Goal: Information Seeking & Learning: Understand process/instructions

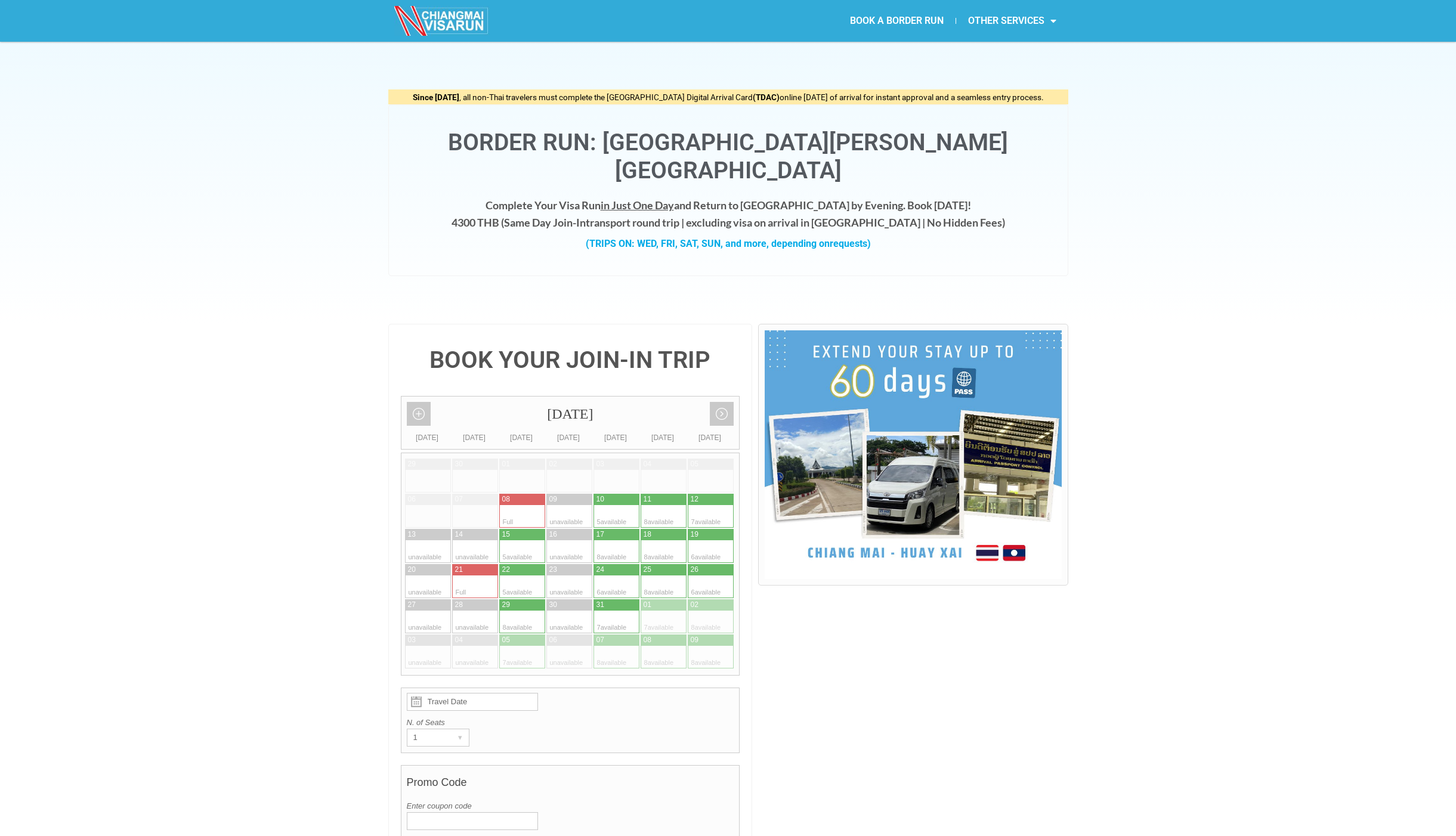
click at [533, 505] on div at bounding box center [534, 516] width 23 height 23
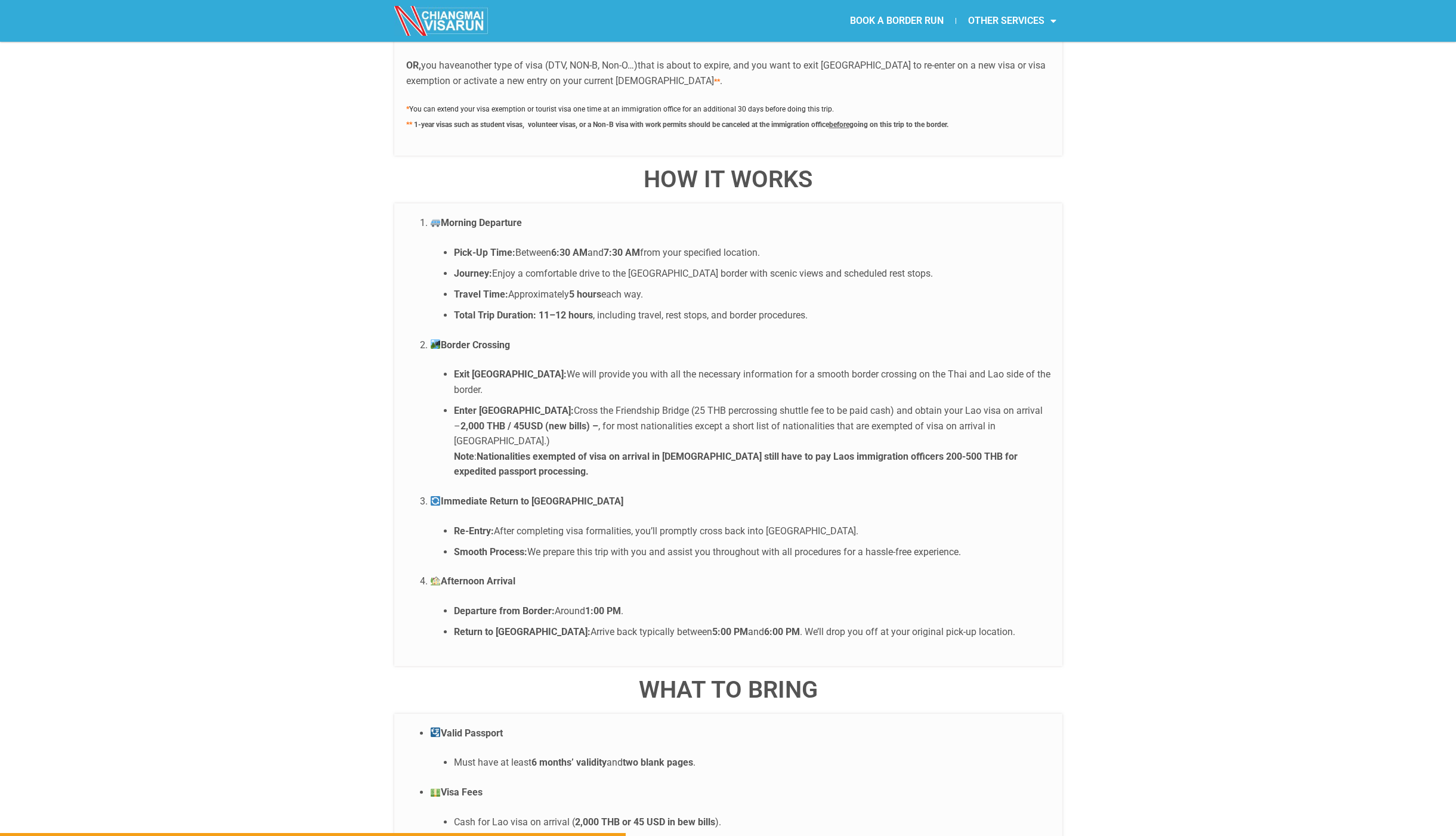
scroll to position [2326, 0]
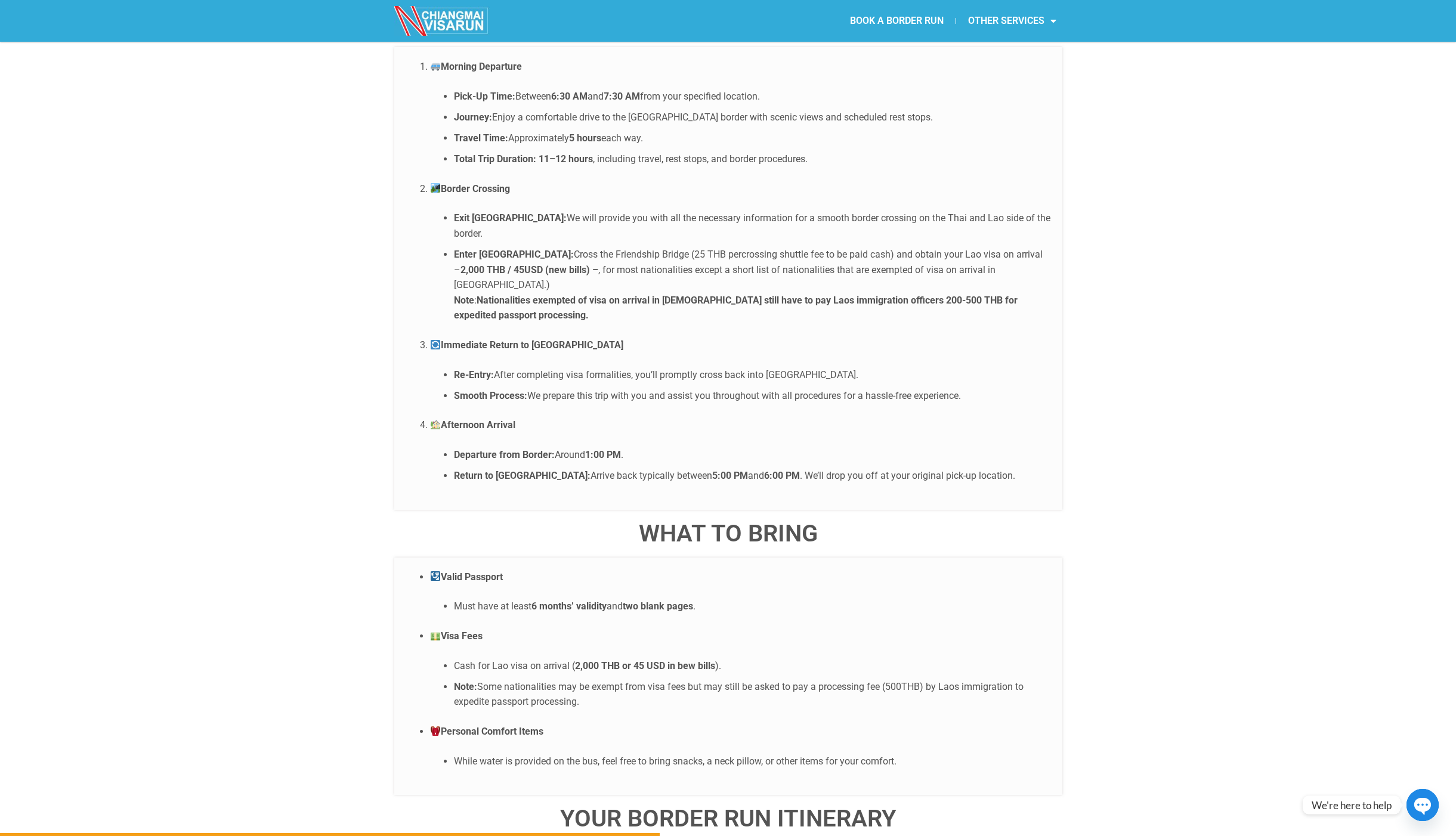
drag, startPoint x: 468, startPoint y: 606, endPoint x: 525, endPoint y: 606, distance: 57.0
click at [525, 658] on li "Cash for Lao visa on arrival ( 2,000 THB or 45 USD in bew bills )." at bounding box center [752, 666] width 597 height 16
drag, startPoint x: 674, startPoint y: 607, endPoint x: 518, endPoint y: 610, distance: 156.0
click at [529, 658] on li "Cash for Lao visa on arrival ( 2,000 THB or 45 USD in bew bills )." at bounding box center [752, 666] width 597 height 16
drag, startPoint x: 498, startPoint y: 627, endPoint x: 558, endPoint y: 626, distance: 60.0
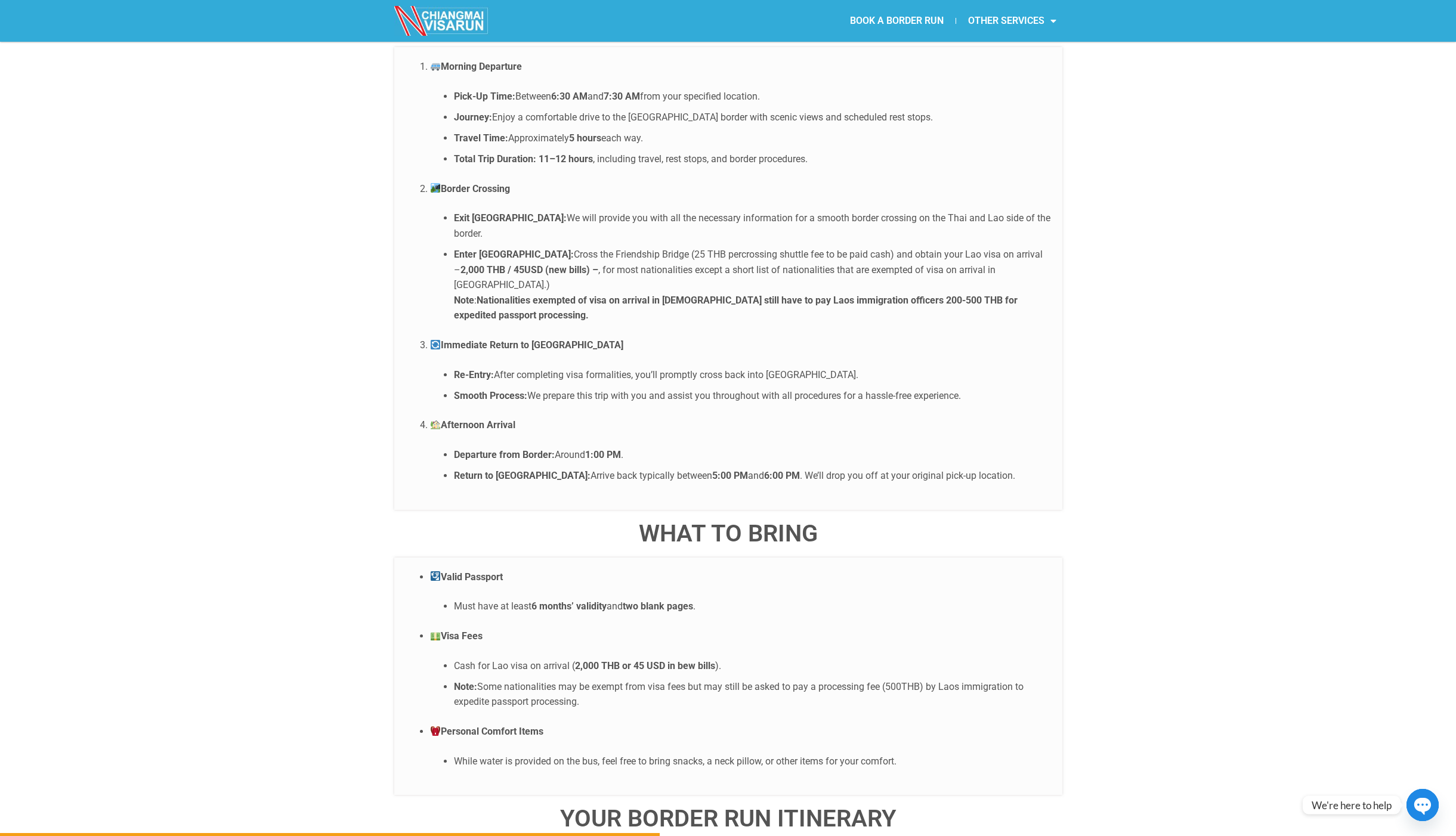
click at [554, 679] on li "Note: Some nationalities may be exempt from visa fees but may still be asked to…" at bounding box center [752, 694] width 597 height 31
drag, startPoint x: 594, startPoint y: 626, endPoint x: 634, endPoint y: 627, distance: 40.0
click at [629, 679] on li "Note: Some nationalities may be exempt from visa fees but may still be asked to…" at bounding box center [752, 694] width 597 height 31
drag, startPoint x: 818, startPoint y: 626, endPoint x: 674, endPoint y: 630, distance: 144.1
click at [686, 679] on li "Note: Some nationalities may be exempt from visa fees but may still be asked to…" at bounding box center [752, 694] width 597 height 31
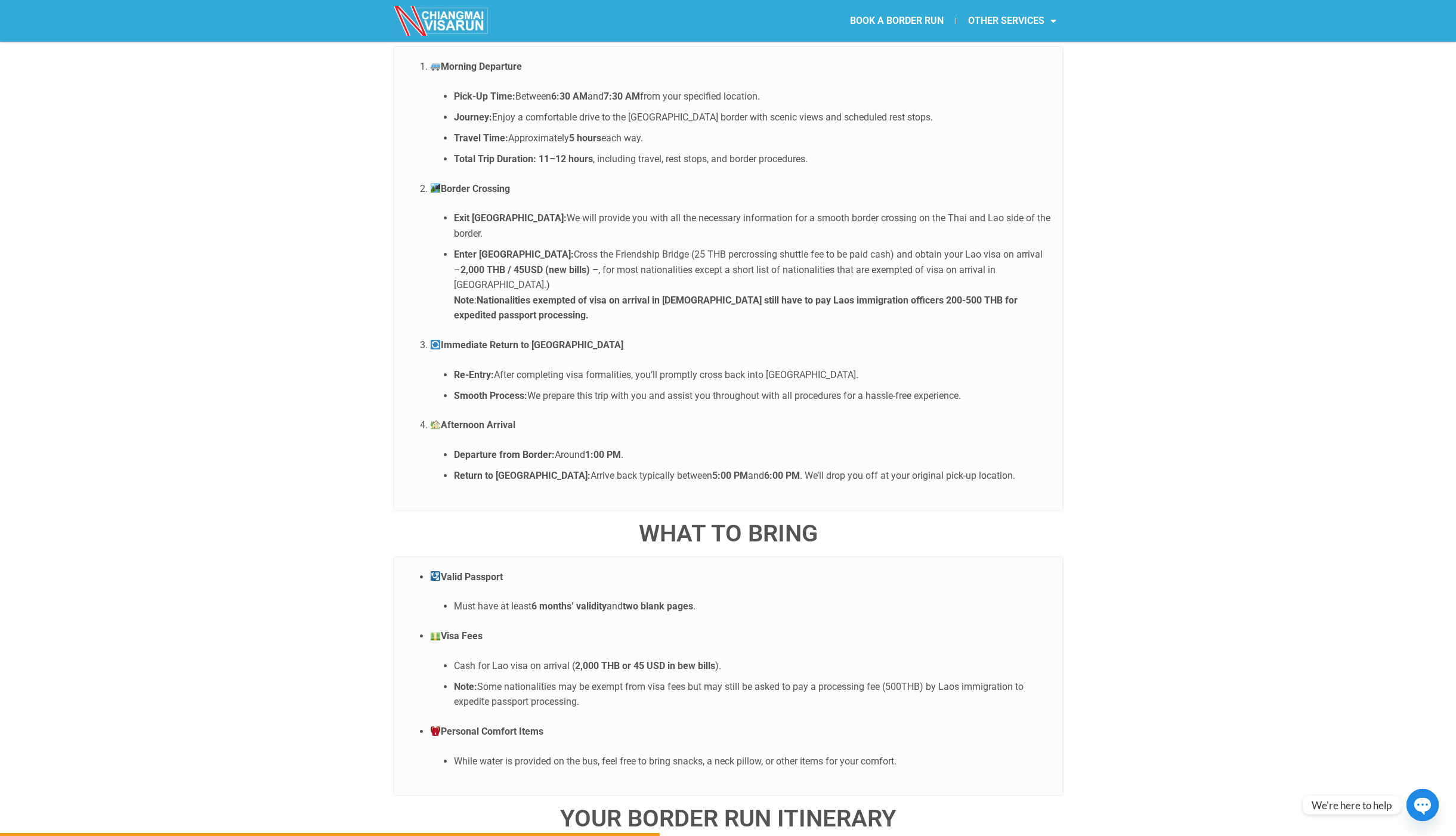
drag, startPoint x: 921, startPoint y: 628, endPoint x: 731, endPoint y: 628, distance: 190.0
click at [759, 679] on li "Note: Some nationalities may be exempt from visa fees but may still be asked to…" at bounding box center [752, 694] width 597 height 31
drag, startPoint x: 468, startPoint y: 641, endPoint x: 511, endPoint y: 641, distance: 43.0
click at [507, 679] on li "Note: Some nationalities may be exempt from visa fees but may still be asked to…" at bounding box center [752, 694] width 597 height 31
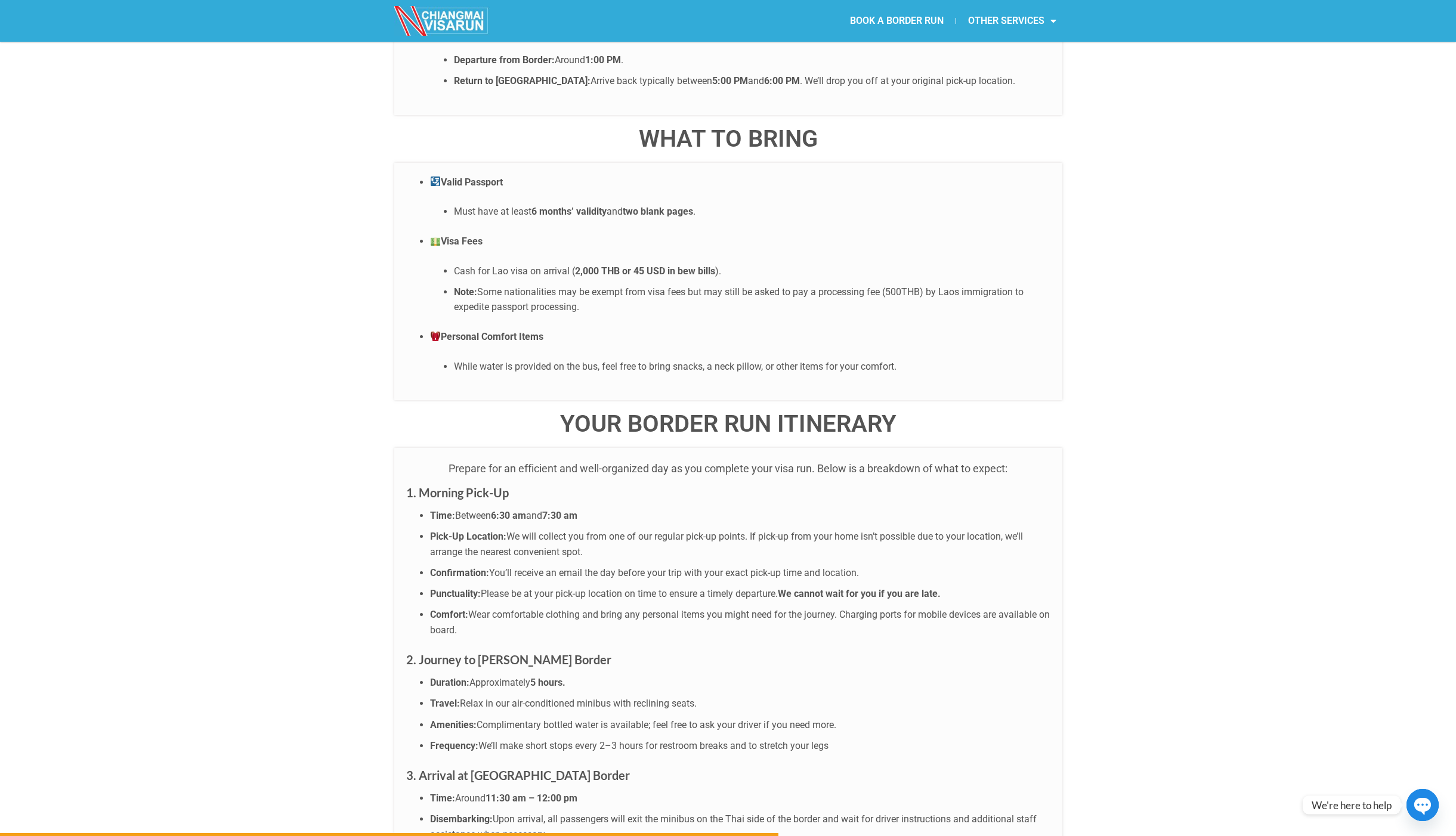
scroll to position [2743, 0]
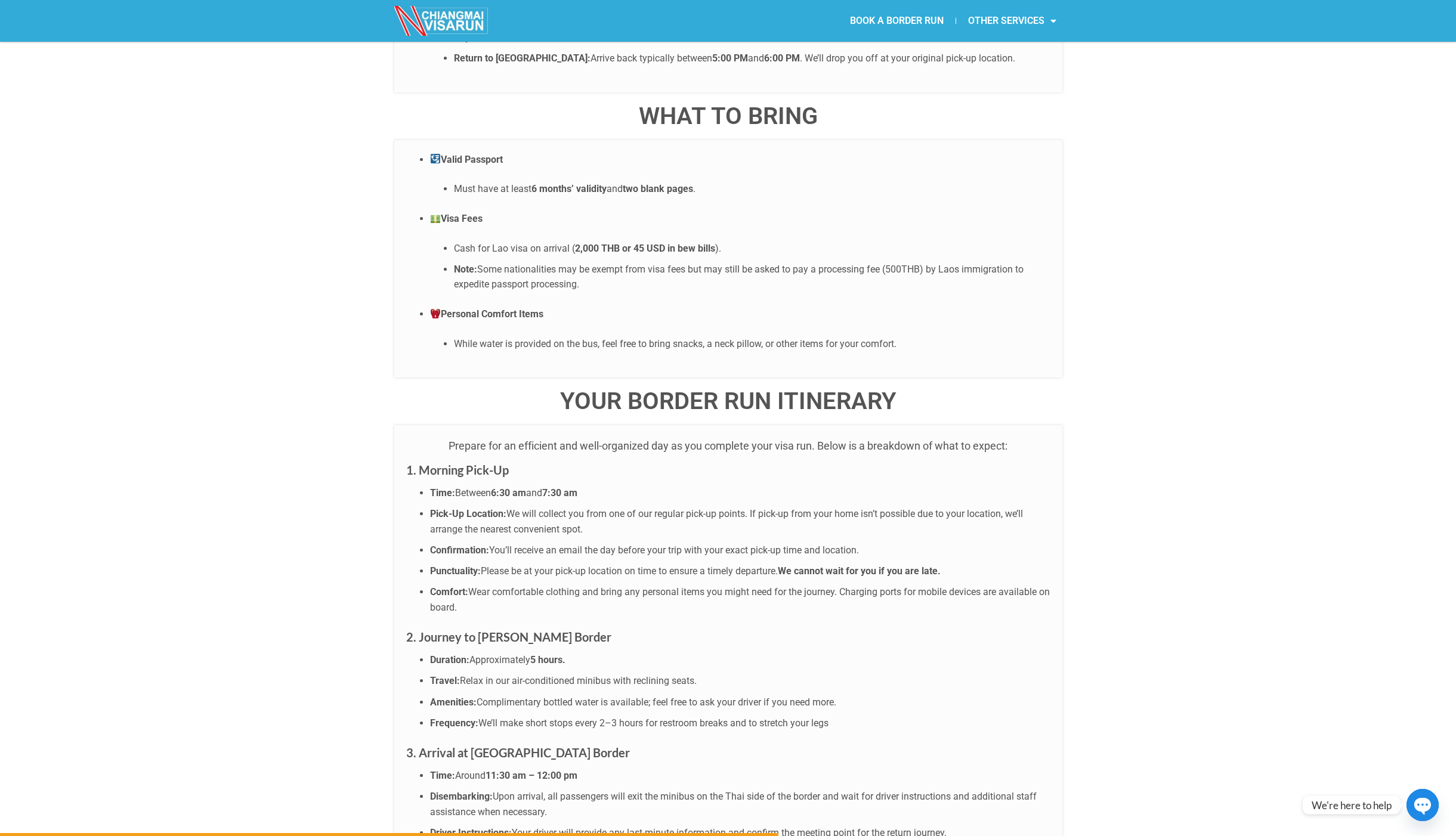
drag, startPoint x: 430, startPoint y: 774, endPoint x: 510, endPoint y: 776, distance: 80.0
click at [510, 827] on strong "Driver Instructions:" at bounding box center [471, 832] width 82 height 11
drag, startPoint x: 586, startPoint y: 772, endPoint x: 610, endPoint y: 772, distance: 24.0
click at [609, 827] on span "Your driver will provide any last-minute information and confirm the meeting po…" at bounding box center [729, 832] width 435 height 11
drag, startPoint x: 852, startPoint y: 780, endPoint x: 520, endPoint y: 766, distance: 332.3
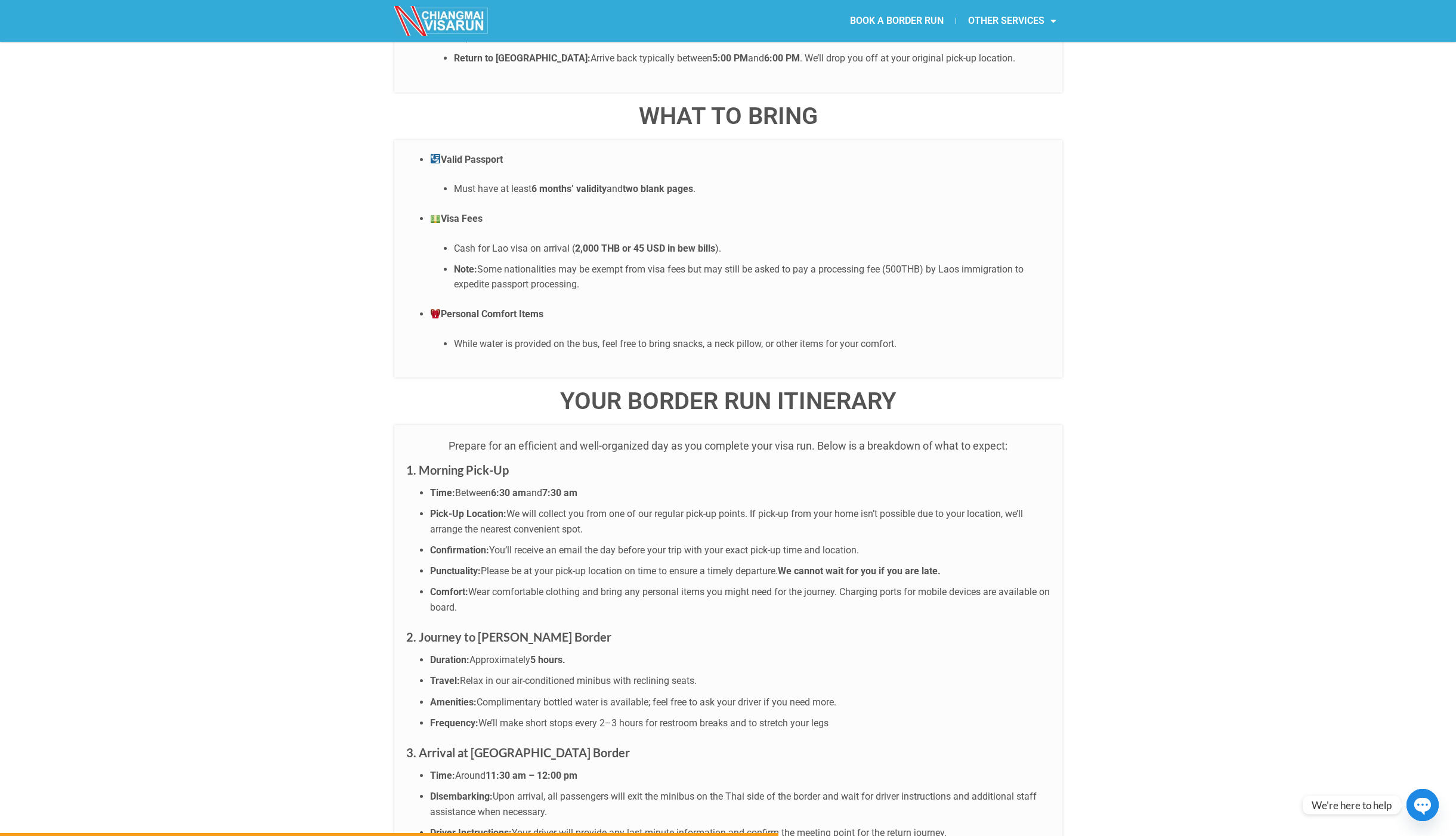
click at [603, 827] on span "Your driver will provide any last-minute information and confirm the meeting po…" at bounding box center [729, 832] width 435 height 11
drag, startPoint x: 893, startPoint y: 778, endPoint x: 738, endPoint y: 774, distance: 155.1
click at [766, 827] on span "Your driver will provide any last-minute information and confirm the meeting po…" at bounding box center [729, 832] width 435 height 11
drag, startPoint x: 447, startPoint y: 793, endPoint x: 663, endPoint y: 792, distance: 216.0
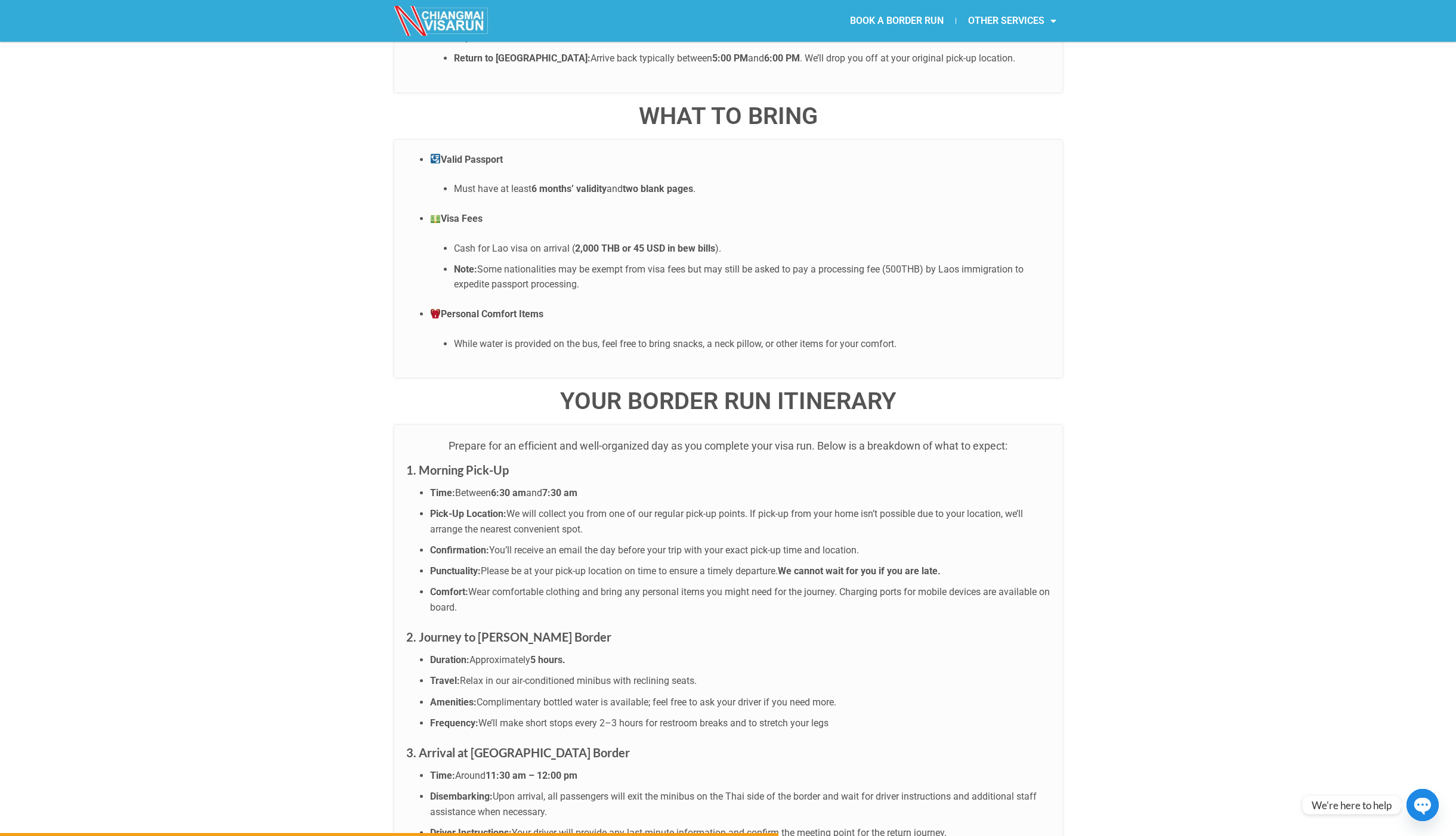
drag, startPoint x: 677, startPoint y: 796, endPoint x: 557, endPoint y: 797, distance: 120.0
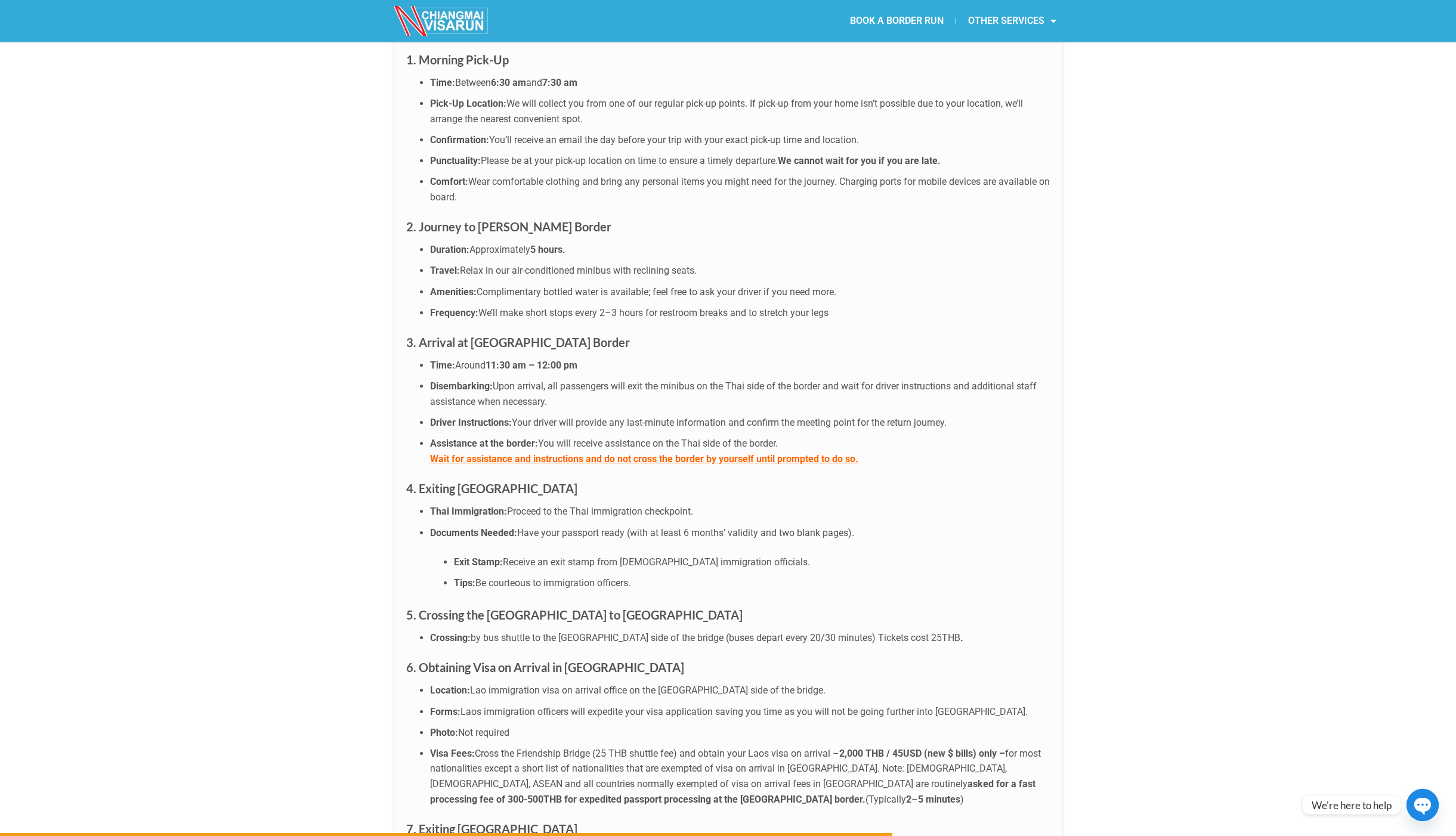
scroll to position [3160, 0]
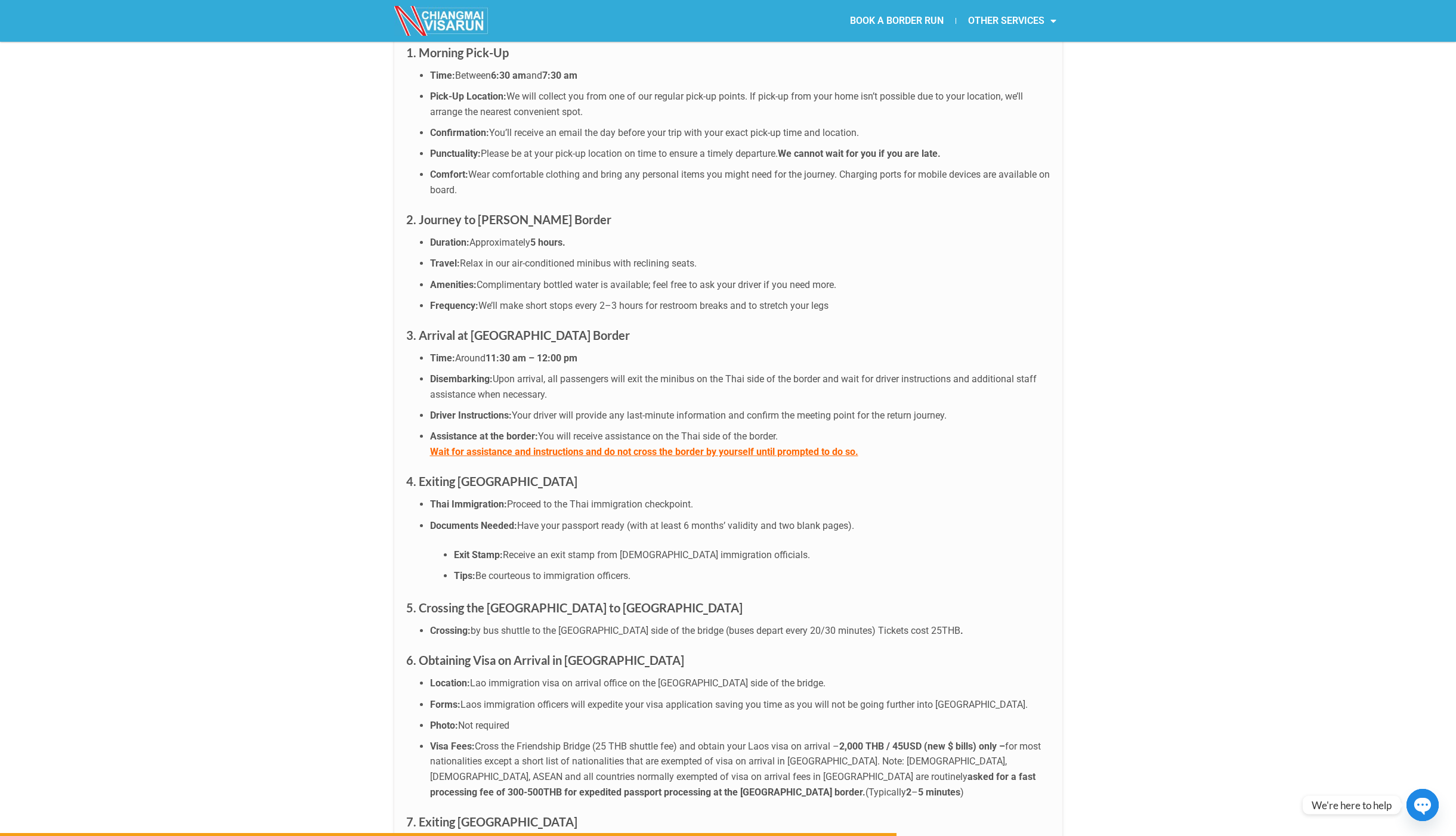
drag, startPoint x: 819, startPoint y: 648, endPoint x: 598, endPoint y: 648, distance: 221.0
click at [613, 699] on span "Laos immigration officers will expedite your visa application saving you time a…" at bounding box center [744, 704] width 568 height 11
drag, startPoint x: 912, startPoint y: 646, endPoint x: 714, endPoint y: 647, distance: 198.0
click at [737, 699] on span "Laos immigration officers will expedite your visa application saving you time a…" at bounding box center [744, 704] width 568 height 11
drag, startPoint x: 549, startPoint y: 691, endPoint x: 653, endPoint y: 687, distance: 104.1
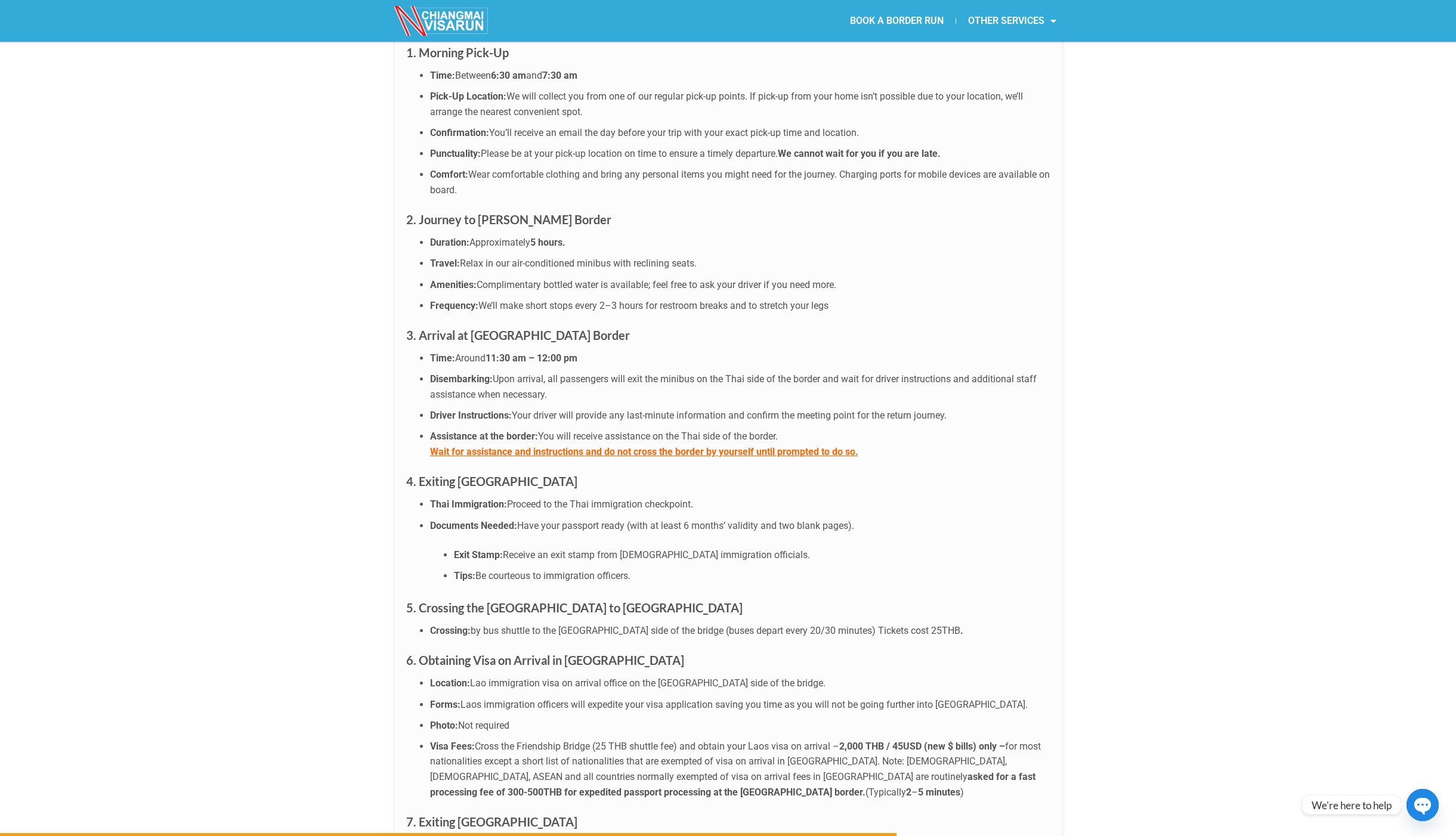
click at [620, 739] on li "Visa Fees: Cross the Friendship Bridge (25 THB shuttle fee) and obtain your Lao…" at bounding box center [740, 769] width 620 height 61
drag, startPoint x: 841, startPoint y: 686, endPoint x: 894, endPoint y: 689, distance: 53.1
click at [894, 739] on li "Visa Fees: Cross the Friendship Bridge (25 THB shuttle fee) and obtain your Lao…" at bounding box center [740, 769] width 620 height 61
drag, startPoint x: 458, startPoint y: 704, endPoint x: 496, endPoint y: 704, distance: 38.0
click at [496, 704] on ul "Location: Lao immigration visa on arrival office on the [GEOGRAPHIC_DATA] side …" at bounding box center [729, 737] width 644 height 124
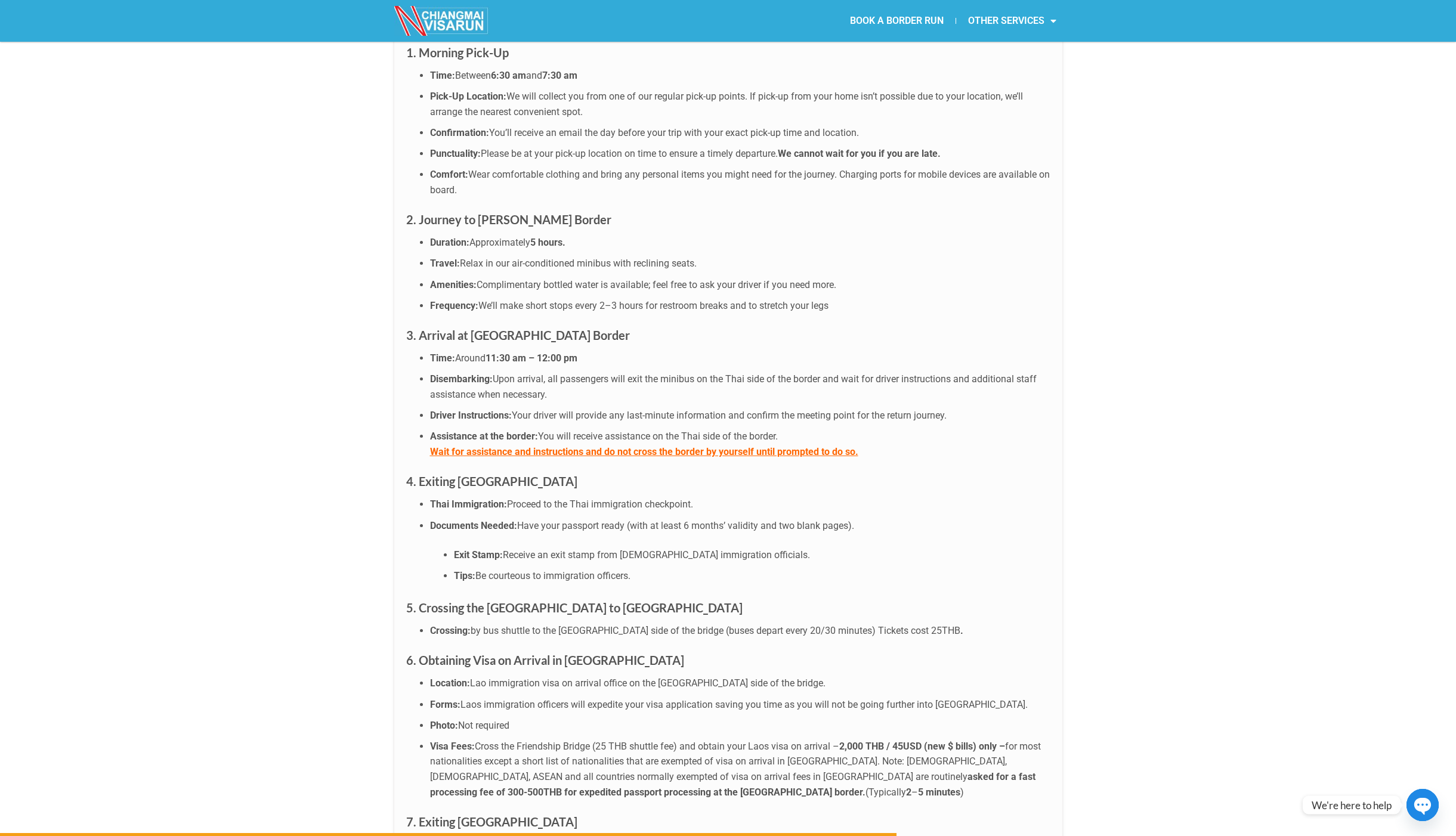
drag, startPoint x: 556, startPoint y: 699, endPoint x: 670, endPoint y: 702, distance: 114.0
click at [670, 739] on li "Visa Fees: Cross the Friendship Bridge (25 THB shuttle fee) and obtain your Lao…" at bounding box center [740, 769] width 620 height 61
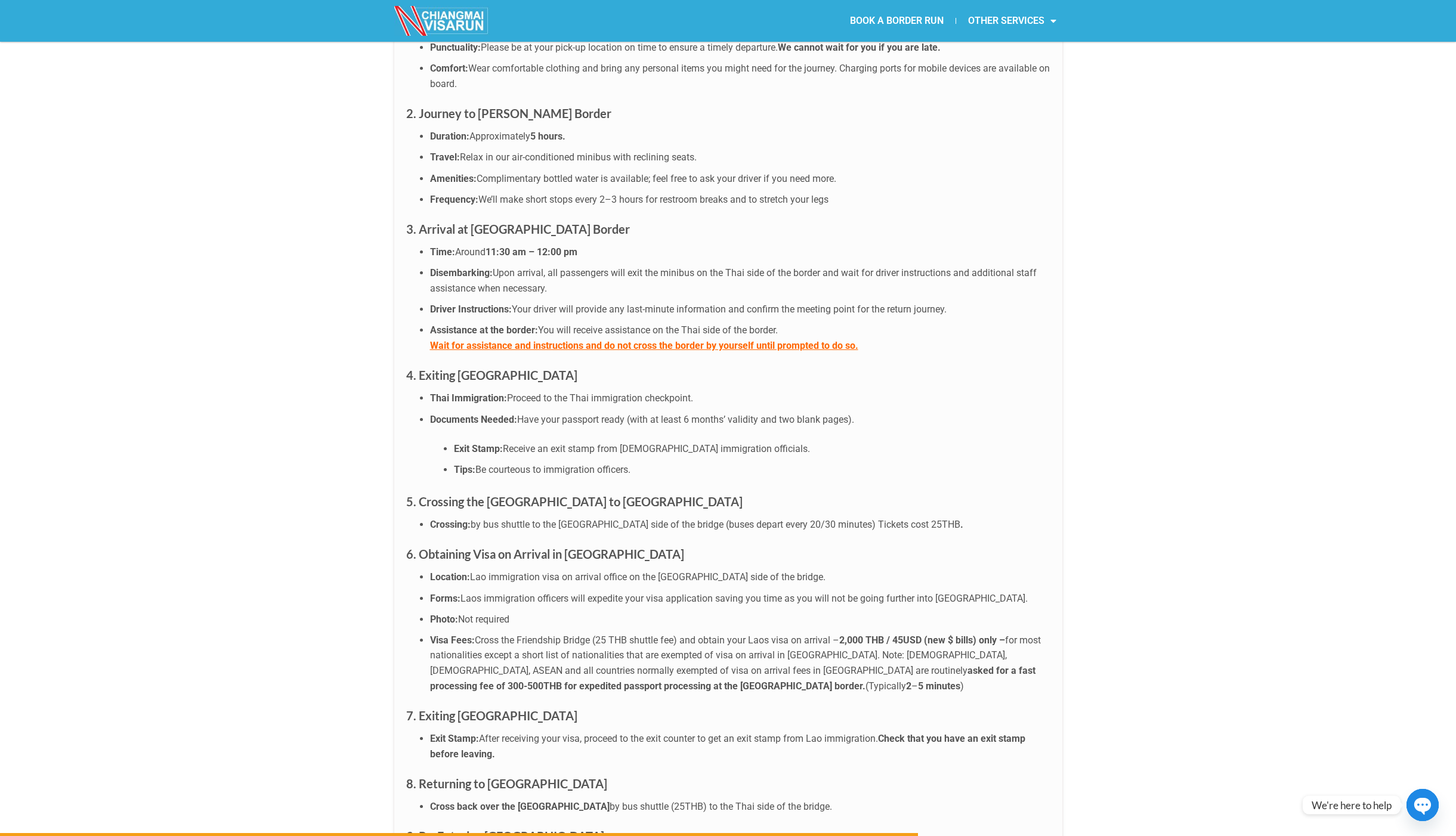
scroll to position [3280, 0]
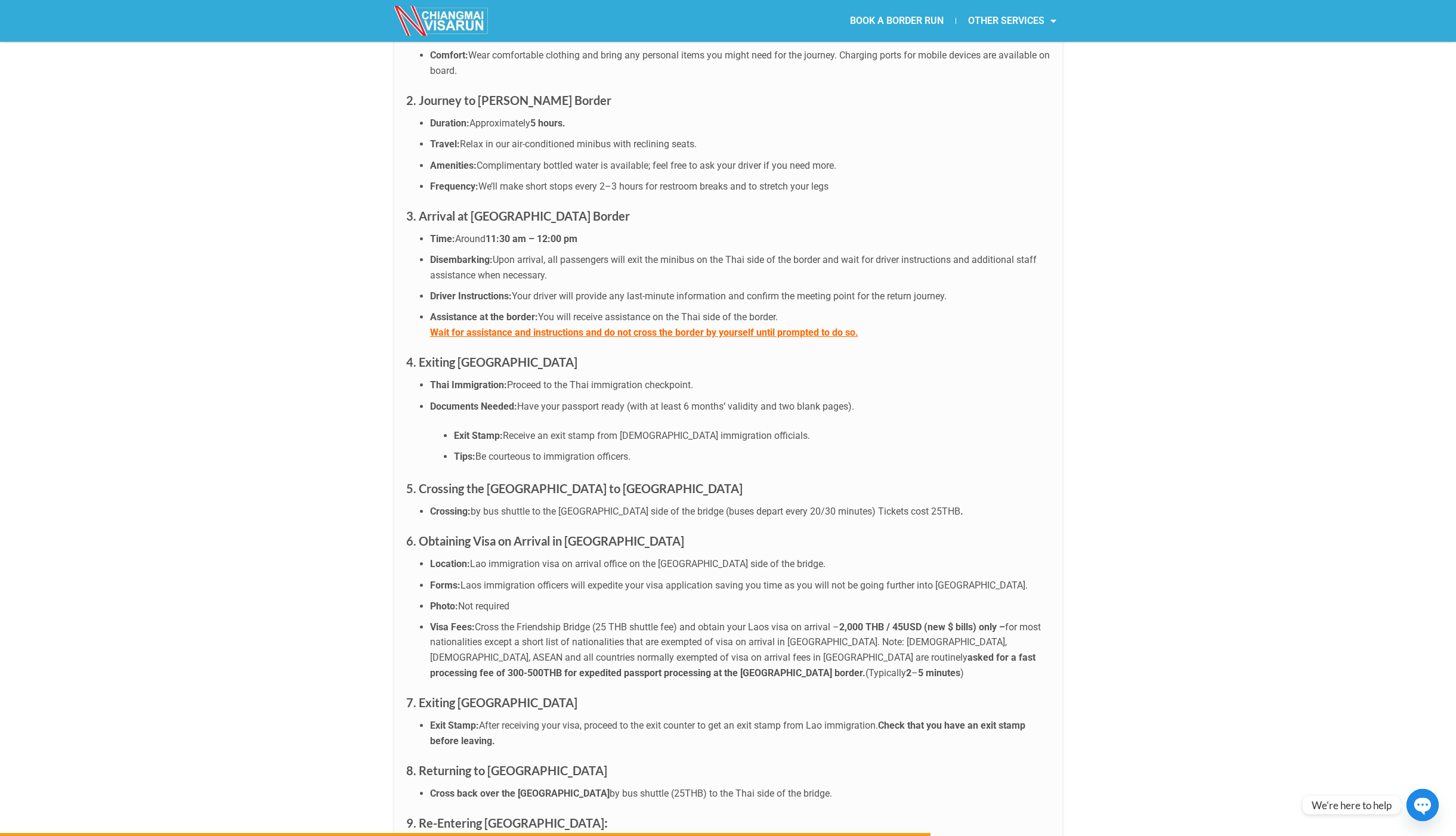
drag, startPoint x: 447, startPoint y: 669, endPoint x: 512, endPoint y: 668, distance: 65.0
click at [512, 718] on li "Exit Stamp: After receiving your visa, proceed to the exit counter to get an ex…" at bounding box center [740, 733] width 620 height 31
drag, startPoint x: 584, startPoint y: 669, endPoint x: 654, endPoint y: 669, distance: 70.0
click at [654, 720] on span "After receiving your visa, proceed to the exit counter to get an exit stamp fro…" at bounding box center [679, 725] width 399 height 11
drag, startPoint x: 842, startPoint y: 669, endPoint x: 535, endPoint y: 666, distance: 307.0
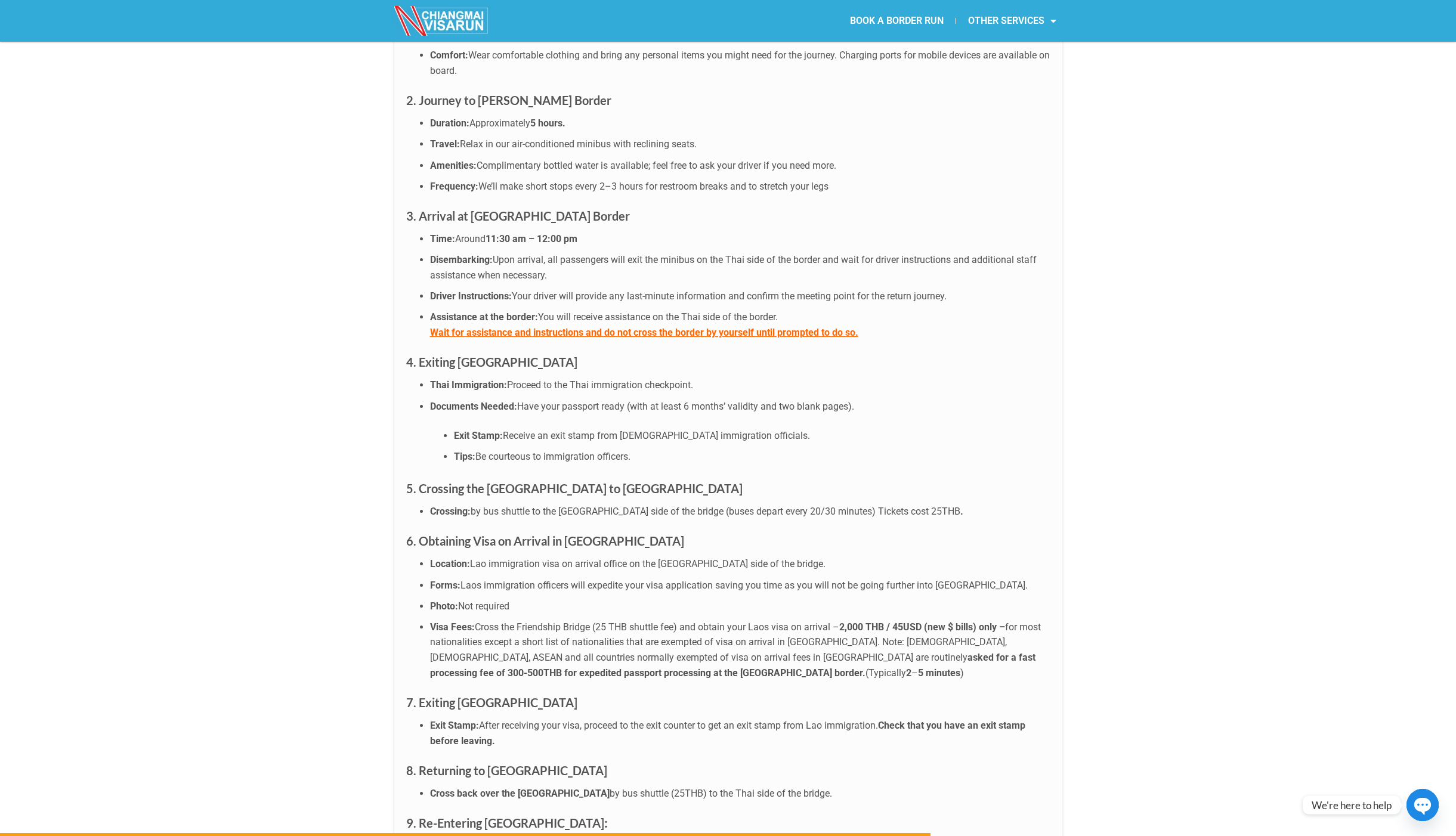
click at [557, 720] on span "After receiving your visa, proceed to the exit counter to get an exit stamp fro…" at bounding box center [679, 725] width 399 height 11
click at [866, 720] on span "After receiving your visa, proceed to the exit counter to get an exit stamp fro…" at bounding box center [679, 725] width 399 height 11
drag, startPoint x: 874, startPoint y: 665, endPoint x: 617, endPoint y: 661, distance: 257.0
click at [623, 720] on span "After receiving your visa, proceed to the exit counter to get an exit stamp fro…" at bounding box center [679, 725] width 399 height 11
drag, startPoint x: 975, startPoint y: 667, endPoint x: 845, endPoint y: 666, distance: 130.0
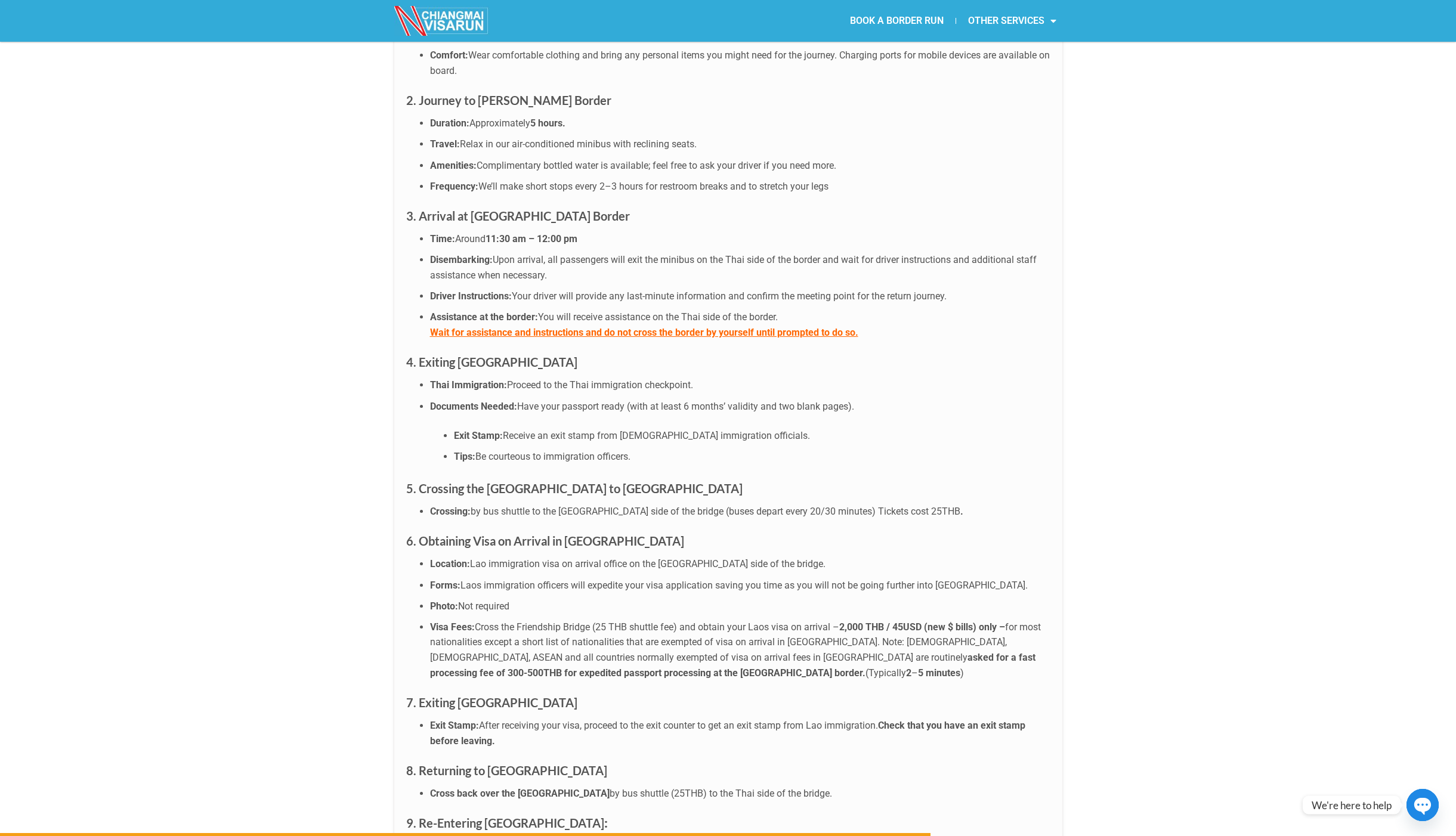
click at [850, 718] on li "Exit Stamp: After receiving your visa, proceed to the exit counter to get an ex…" at bounding box center [740, 733] width 620 height 31
drag, startPoint x: 434, startPoint y: 680, endPoint x: 536, endPoint y: 688, distance: 102.3
click at [531, 718] on li "Exit Stamp: After receiving your visa, proceed to the exit counter to get an ex…" at bounding box center [740, 733] width 620 height 31
drag, startPoint x: 412, startPoint y: 715, endPoint x: 536, endPoint y: 711, distance: 124.1
click at [536, 761] on h3 "8. Returning to [GEOGRAPHIC_DATA]" at bounding box center [729, 770] width 644 height 19
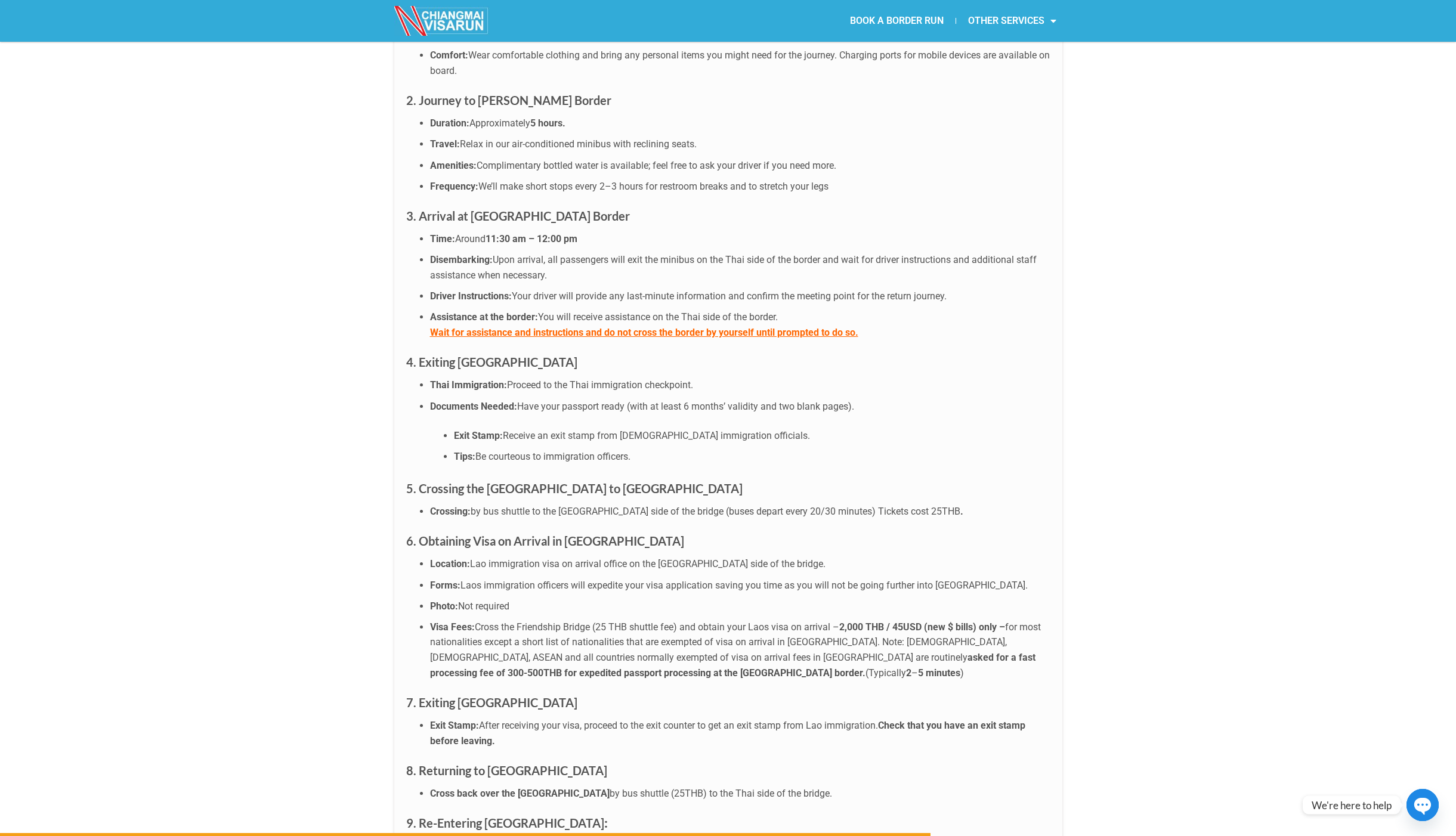
drag, startPoint x: 424, startPoint y: 738, endPoint x: 555, endPoint y: 737, distance: 131.0
click at [551, 786] on ul "Cross back over the [GEOGRAPHIC_DATA] by bus shuttle (25THB) to the Thai side o…" at bounding box center [729, 794] width 644 height 16
drag, startPoint x: 740, startPoint y: 732, endPoint x: 516, endPoint y: 735, distance: 224.0
click at [524, 786] on li "Cross back over the [GEOGRAPHIC_DATA] by bus shuttle (25THB) to the Thai side o…" at bounding box center [740, 794] width 620 height 16
drag, startPoint x: 757, startPoint y: 739, endPoint x: 520, endPoint y: 737, distance: 237.0
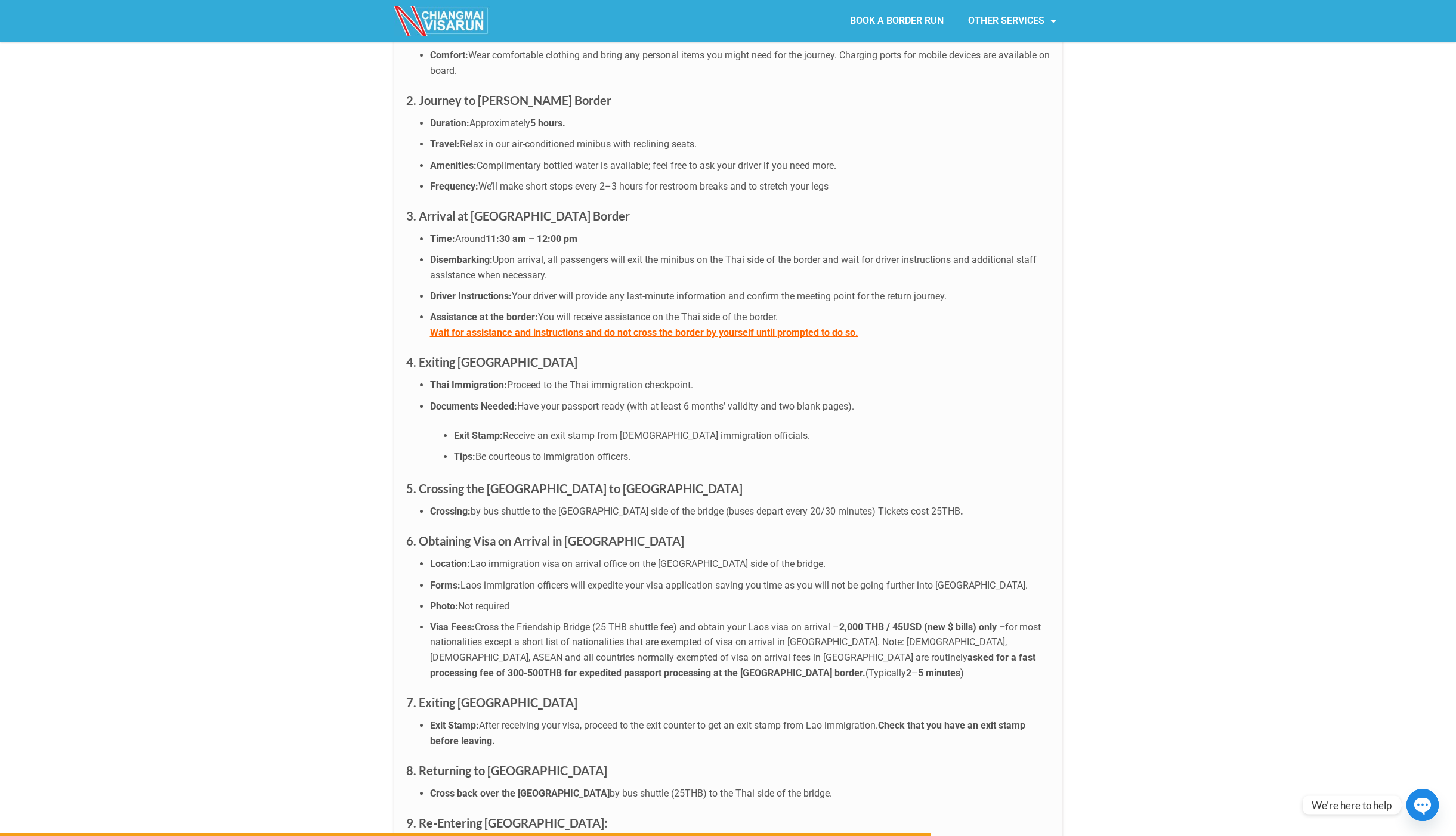
click at [560, 786] on li "Cross back over the [GEOGRAPHIC_DATA] by bus shuttle (25THB) to the Thai side o…" at bounding box center [740, 794] width 620 height 16
drag, startPoint x: 783, startPoint y: 737, endPoint x: 731, endPoint y: 735, distance: 52.0
click at [778, 786] on li "Cross back over the [GEOGRAPHIC_DATA] by bus shuttle (25THB) to the Thai side o…" at bounding box center [740, 794] width 620 height 16
drag, startPoint x: 443, startPoint y: 765, endPoint x: 606, endPoint y: 761, distance: 163.0
click at [554, 813] on h3 "9. Re-Entering [GEOGRAPHIC_DATA] :" at bounding box center [729, 823] width 644 height 19
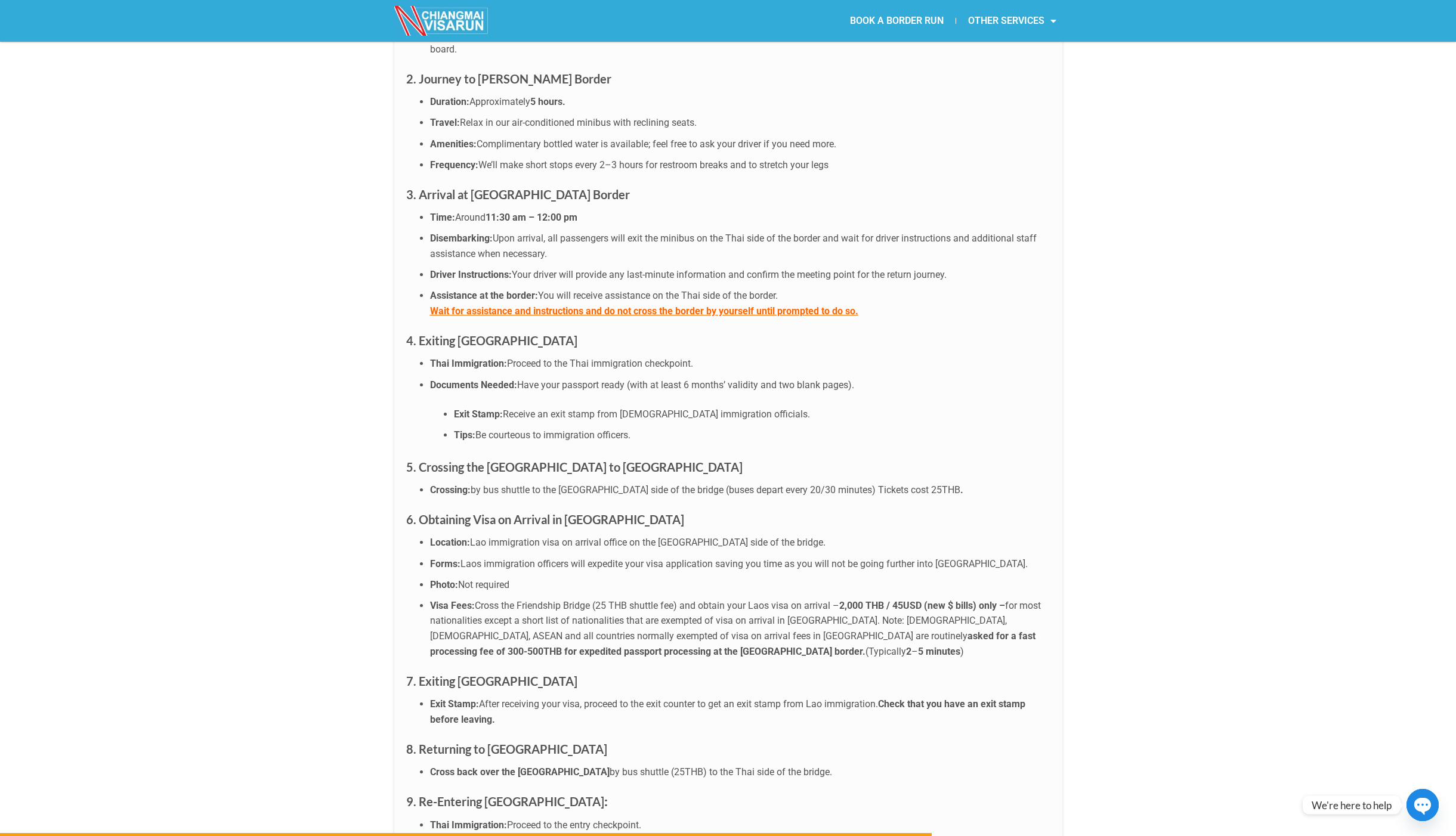
scroll to position [3339, 0]
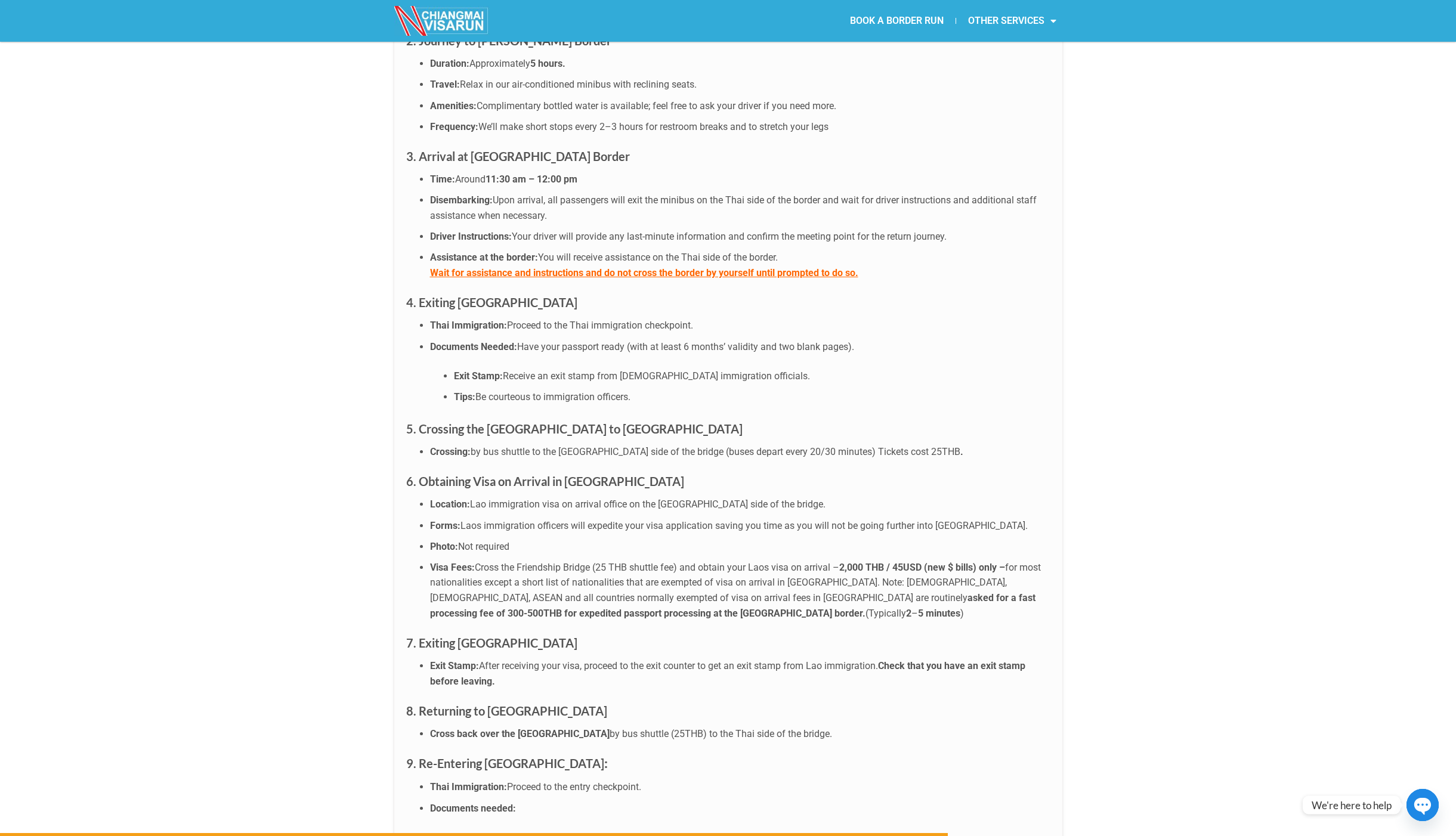
drag, startPoint x: 442, startPoint y: 729, endPoint x: 529, endPoint y: 725, distance: 87.1
click at [518, 780] on li "Thai Immigration: Proceed to the entry checkpoint." at bounding box center [740, 787] width 620 height 16
drag, startPoint x: 612, startPoint y: 723, endPoint x: 441, endPoint y: 722, distance: 171.0
click at [457, 780] on li "Thai Immigration: Proceed to the entry checkpoint." at bounding box center [740, 787] width 620 height 16
drag, startPoint x: 440, startPoint y: 709, endPoint x: 551, endPoint y: 711, distance: 111.0
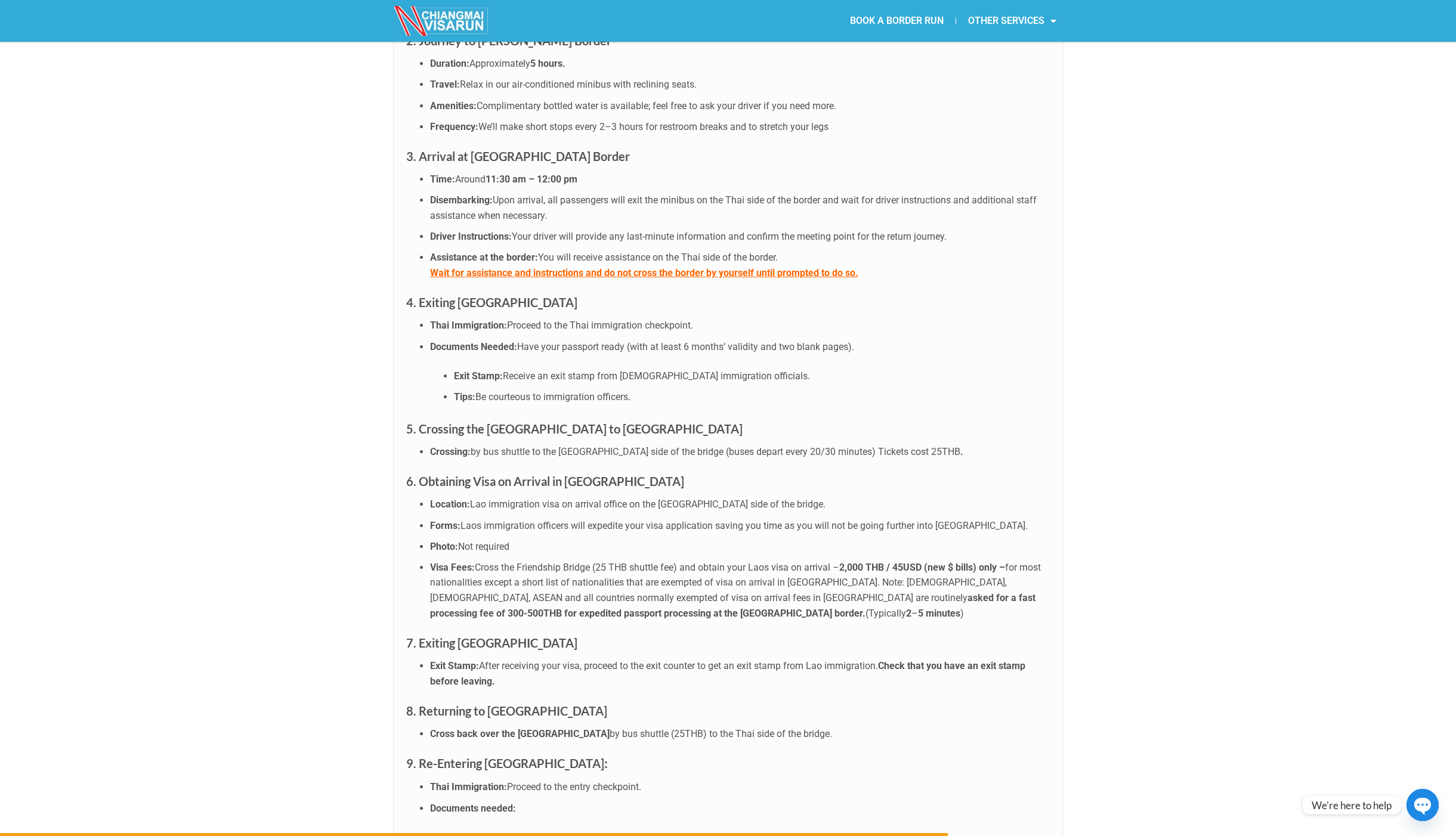
click at [551, 754] on h3 "9. Re-Entering [GEOGRAPHIC_DATA] :" at bounding box center [729, 763] width 644 height 19
drag, startPoint x: 451, startPoint y: 725, endPoint x: 549, endPoint y: 723, distance: 98.0
click at [546, 780] on li "Thai Immigration: Proceed to the entry checkpoint." at bounding box center [740, 787] width 620 height 16
drag, startPoint x: 455, startPoint y: 750, endPoint x: 546, endPoint y: 749, distance: 91.0
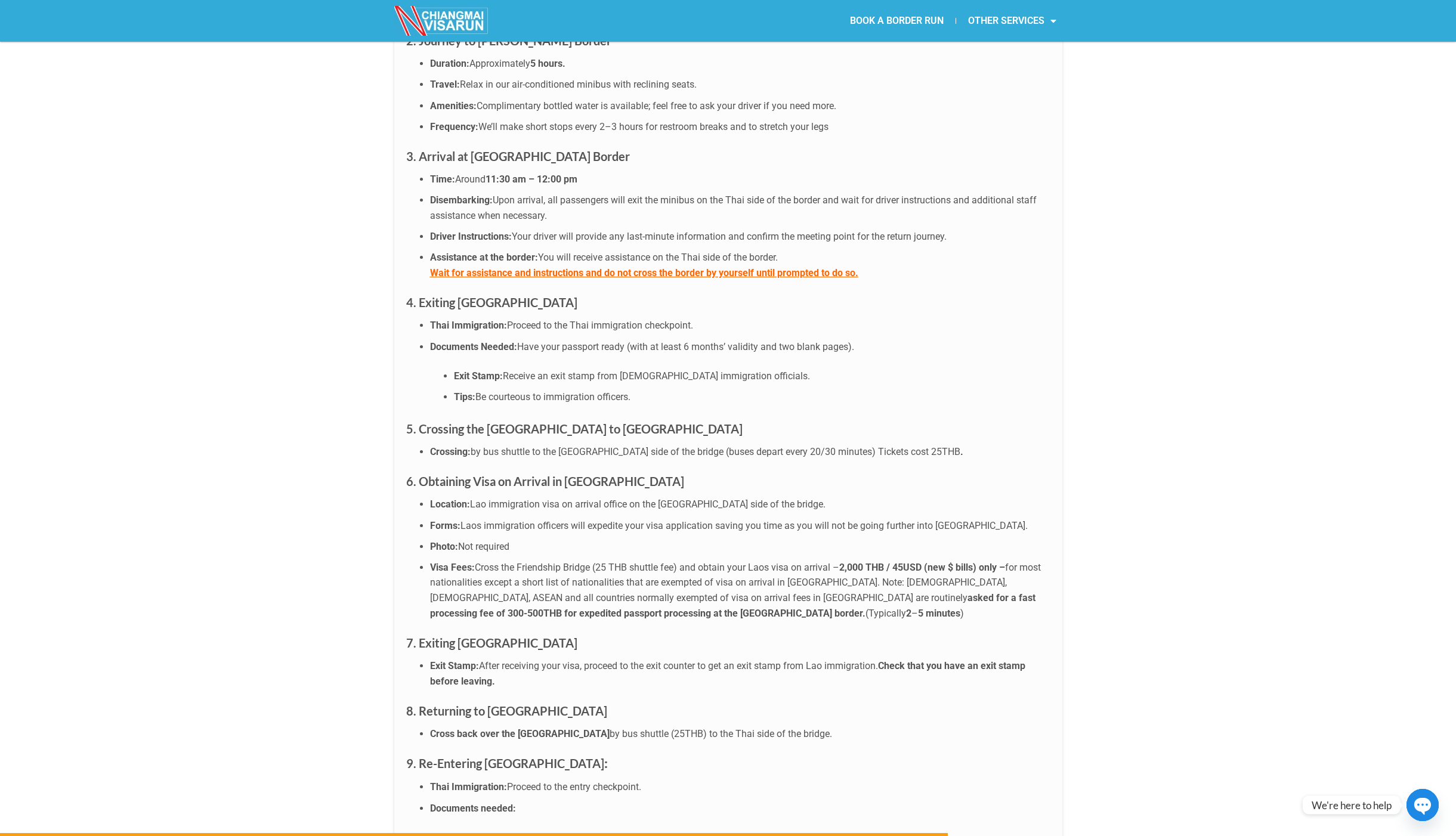
drag, startPoint x: 464, startPoint y: 781, endPoint x: 540, endPoint y: 778, distance: 76.1
click at [537, 830] on li "Arrival Card (TDAC ): present the QR code you obtained [DATE] before your trip …" at bounding box center [752, 838] width 597 height 16
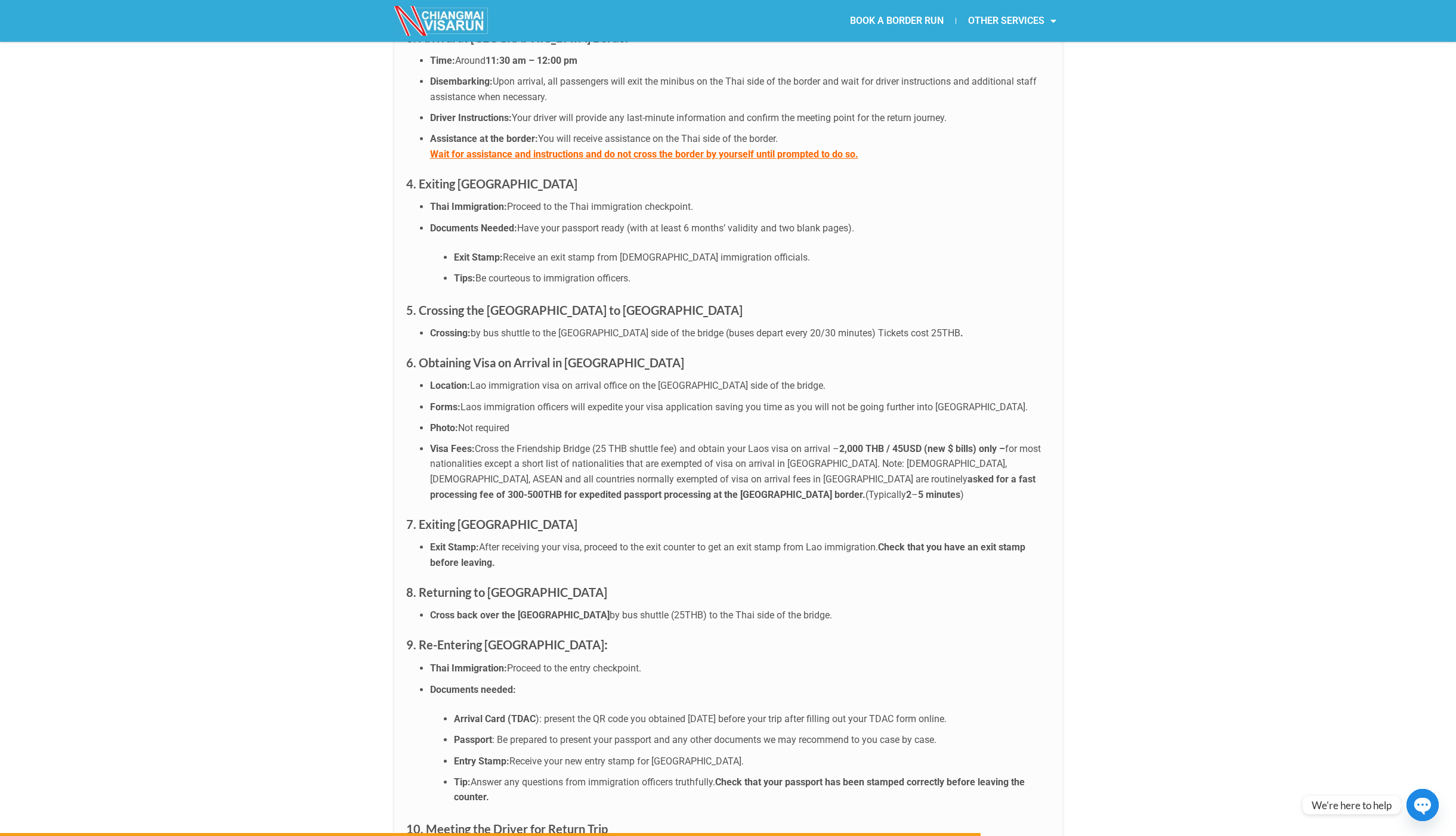
scroll to position [3458, 0]
drag, startPoint x: 548, startPoint y: 658, endPoint x: 610, endPoint y: 659, distance: 62.0
click at [610, 711] on li "Arrival Card (TDAC ): present the QR code you obtained [DATE] before your trip …" at bounding box center [752, 719] width 597 height 16
drag, startPoint x: 836, startPoint y: 656, endPoint x: 514, endPoint y: 651, distance: 322.0
click at [530, 711] on li "Arrival Card (TDAC ): present the QR code you obtained [DATE] before your trip …" at bounding box center [752, 719] width 597 height 16
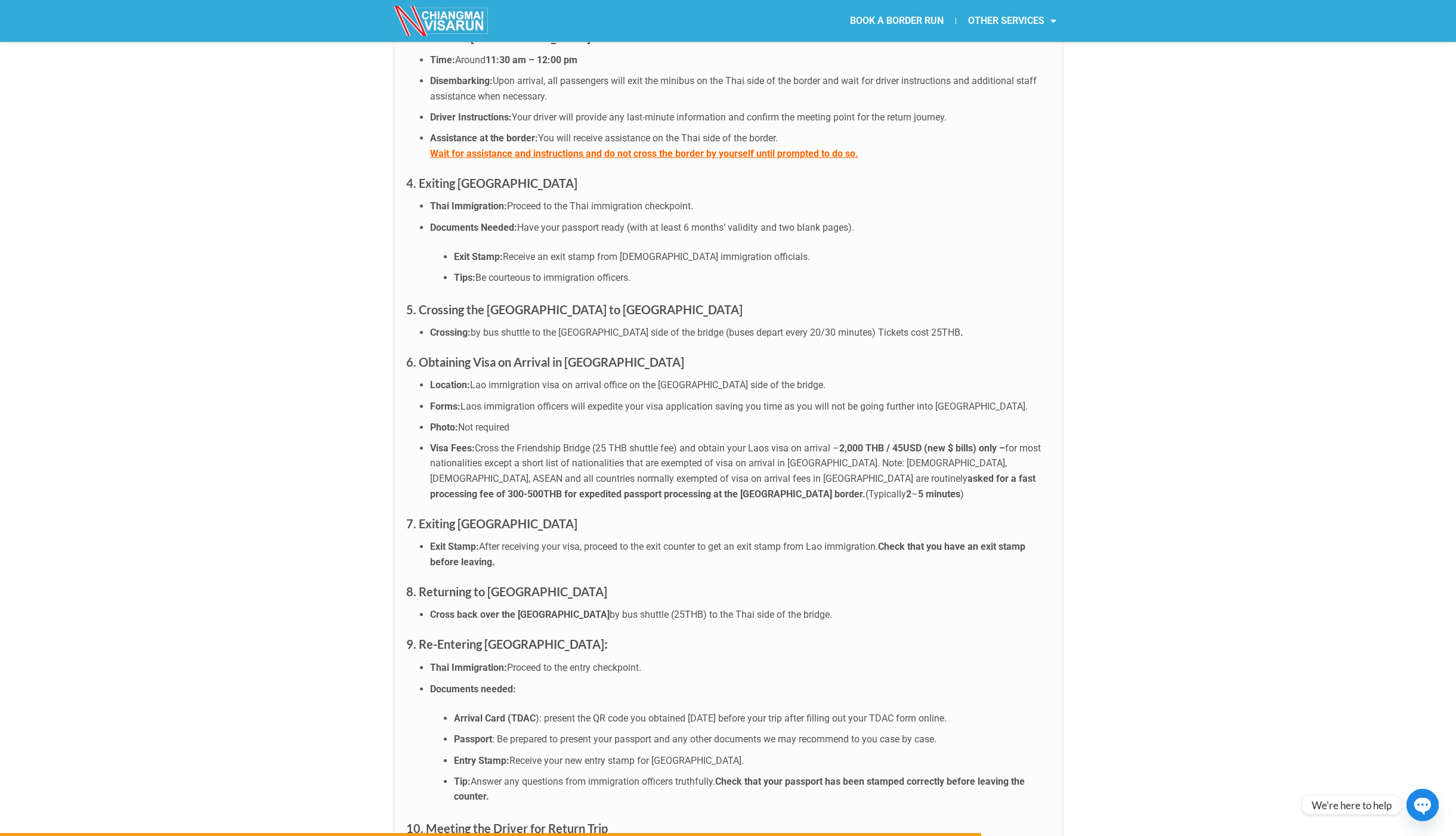
drag, startPoint x: 523, startPoint y: 704, endPoint x: 664, endPoint y: 706, distance: 141.0
click at [660, 755] on span "Receive your new entry stamp for [GEOGRAPHIC_DATA]." at bounding box center [627, 760] width 234 height 11
drag, startPoint x: 509, startPoint y: 722, endPoint x: 607, endPoint y: 719, distance: 98.0
click at [603, 776] on span "Answer any questions from immigration officers truthfully." at bounding box center [593, 781] width 245 height 11
drag, startPoint x: 725, startPoint y: 722, endPoint x: 569, endPoint y: 720, distance: 156.0
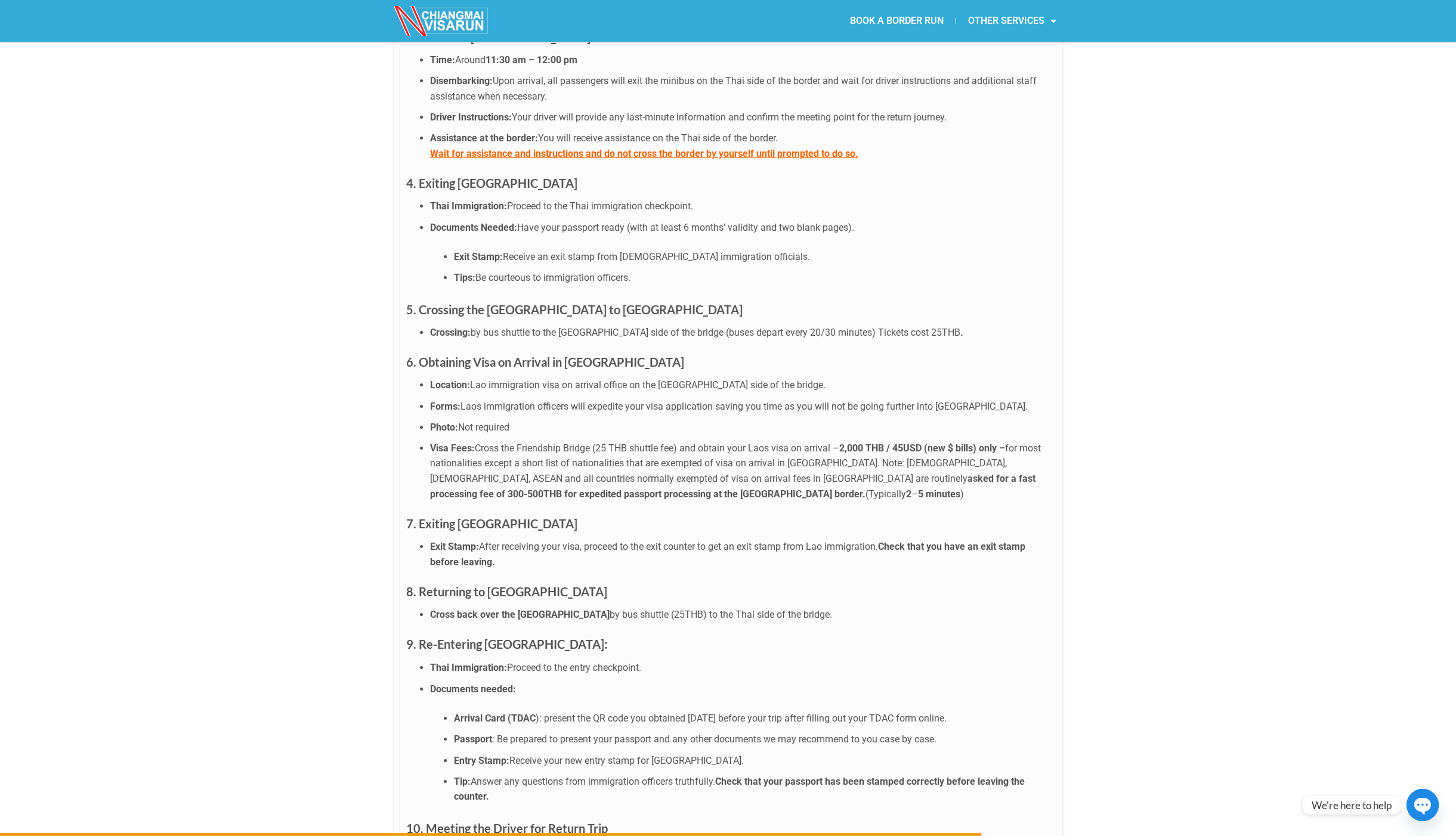
click at [569, 774] on li "Tip: Answer any questions from immigration officers truthfully. Check that your…" at bounding box center [752, 789] width 597 height 31
drag, startPoint x: 879, startPoint y: 722, endPoint x: 772, endPoint y: 722, distance: 107.0
click at [772, 776] on b "Check that your passport has been stamped correctly before leaving the counter." at bounding box center [739, 789] width 571 height 27
drag, startPoint x: 992, startPoint y: 723, endPoint x: 879, endPoint y: 722, distance: 113.0
click at [886, 776] on b "Check that your passport has been stamped correctly before leaving the counter." at bounding box center [739, 789] width 571 height 27
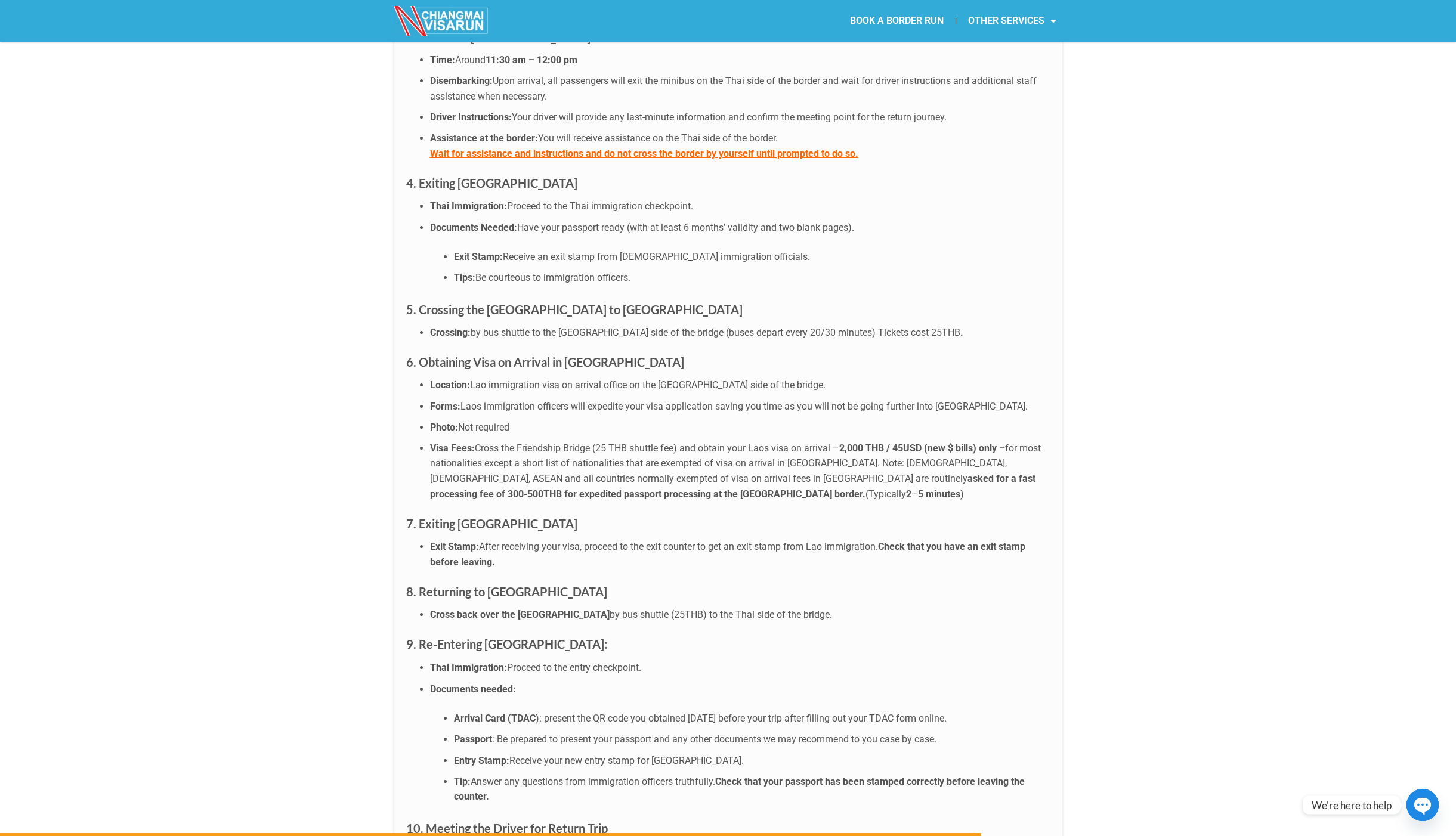
drag, startPoint x: 450, startPoint y: 743, endPoint x: 516, endPoint y: 741, distance: 66.0
click at [516, 741] on ul "Arrival Card (TDAC ): present the QR code you obtained [DATE] before your trip …" at bounding box center [740, 757] width 620 height 93
drag, startPoint x: 977, startPoint y: 721, endPoint x: 835, endPoint y: 722, distance: 142.0
click at [871, 776] on b "Check that your passport has been stamped correctly before leaving the counter." at bounding box center [739, 789] width 571 height 27
drag, startPoint x: 466, startPoint y: 771, endPoint x: 586, endPoint y: 770, distance: 120.0
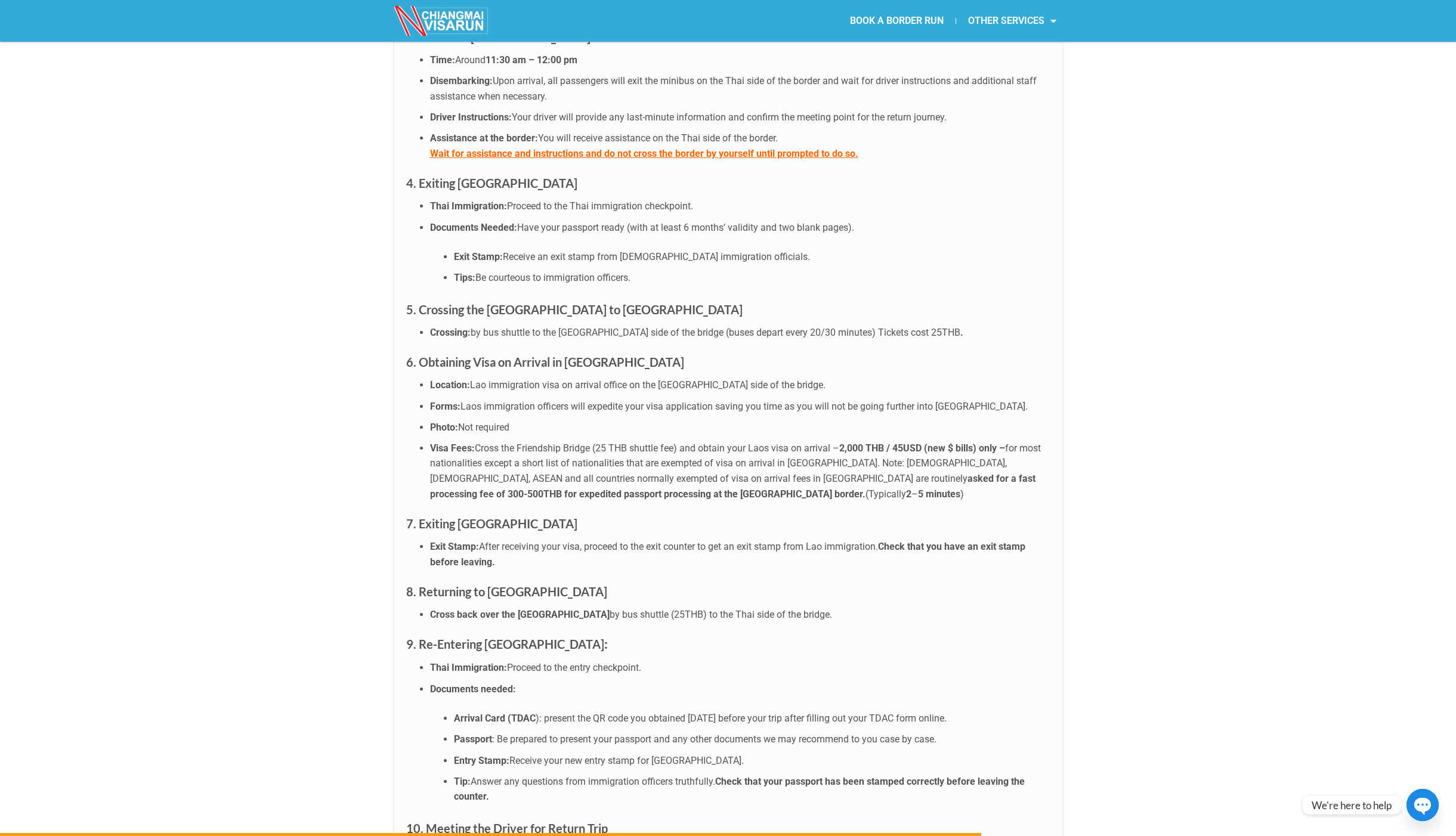
click at [584, 821] on strong "10. Meeting the Driver for Return Trip" at bounding box center [507, 828] width 202 height 14
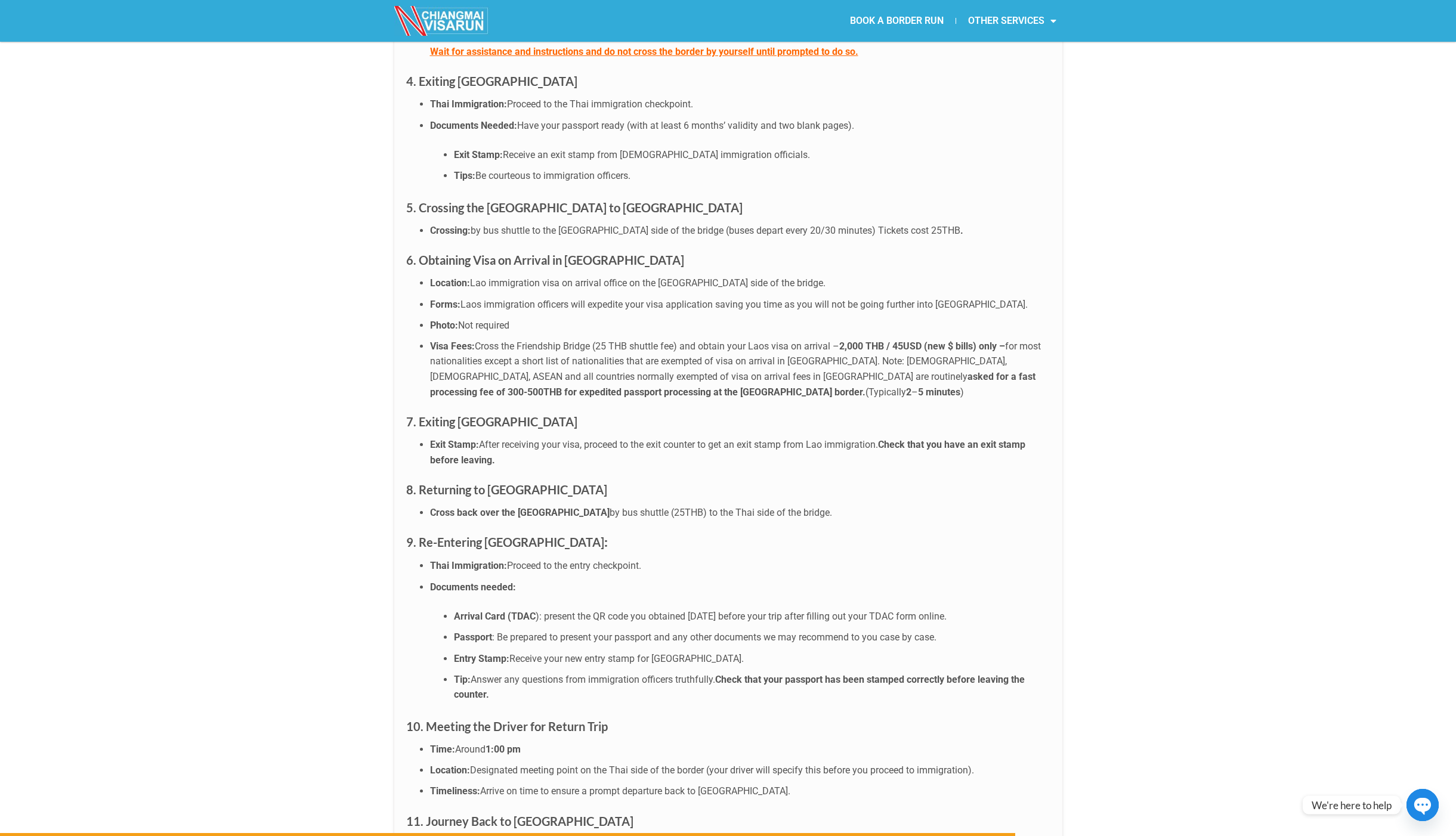
scroll to position [3578, 0]
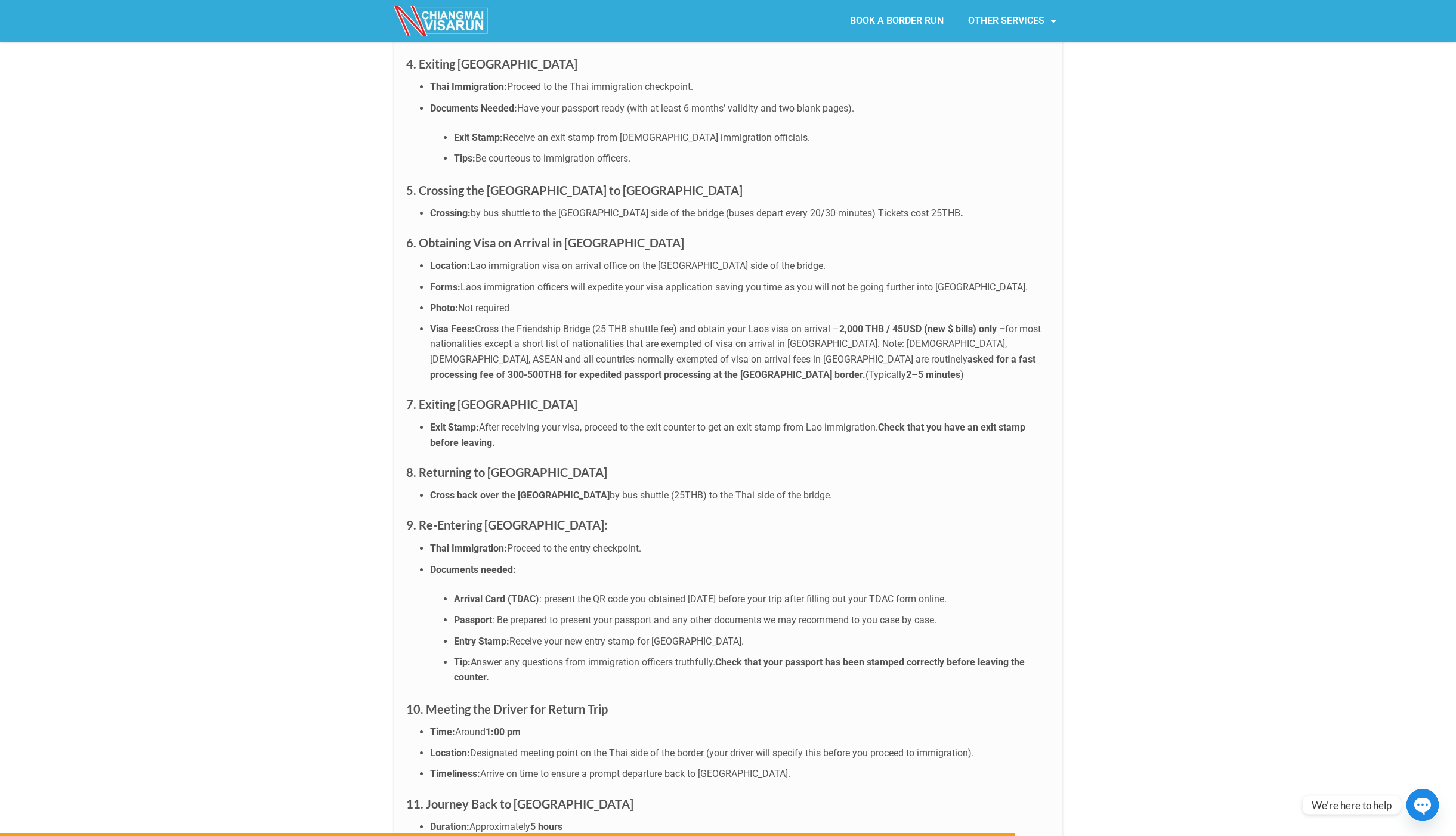
drag, startPoint x: 466, startPoint y: 696, endPoint x: 536, endPoint y: 695, distance: 70.0
click at [532, 745] on li "Location: Designated meeting point on the Thai side of the border (your driver …" at bounding box center [740, 753] width 620 height 16
drag, startPoint x: 870, startPoint y: 693, endPoint x: 677, endPoint y: 690, distance: 193.0
click at [703, 745] on li "Location: Designated meeting point on the Thai side of the border (your driver …" at bounding box center [740, 753] width 620 height 16
drag, startPoint x: 466, startPoint y: 715, endPoint x: 600, endPoint y: 715, distance: 134.0
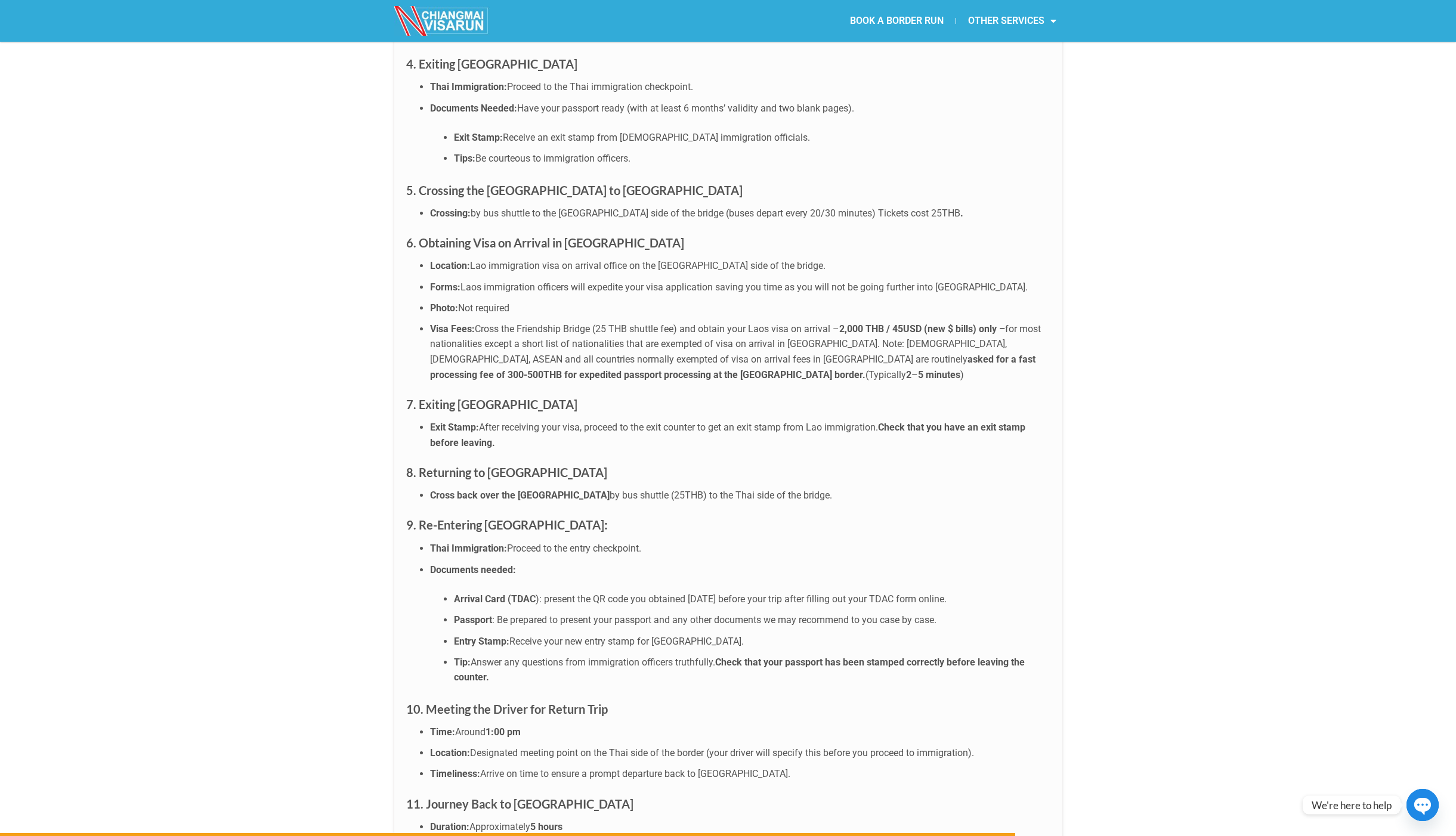
click at [599, 766] on li "Timeliness: Arrive on time to ensure a prompt departure back to [GEOGRAPHIC_DAT…" at bounding box center [740, 774] width 620 height 16
drag, startPoint x: 696, startPoint y: 715, endPoint x: 523, endPoint y: 715, distance: 173.0
click at [532, 768] on span "Arrive on time to ensure a prompt departure back to [GEOGRAPHIC_DATA]." at bounding box center [636, 773] width 310 height 11
drag, startPoint x: 442, startPoint y: 751, endPoint x: 592, endPoint y: 748, distance: 150.0
click at [567, 796] on strong "11. Journey Back to [GEOGRAPHIC_DATA]" at bounding box center [520, 804] width 227 height 14
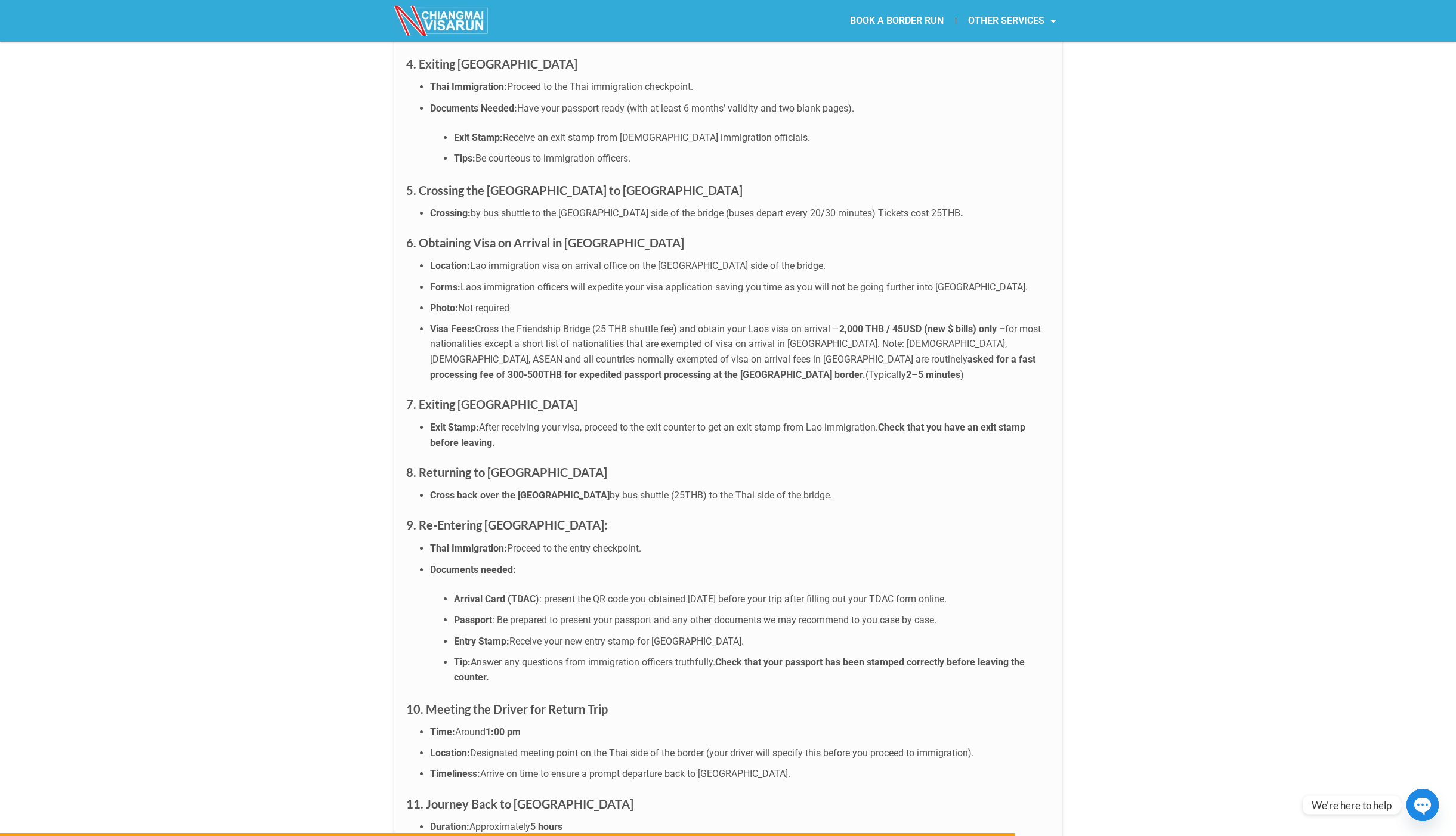
click at [625, 794] on h3 "11. Journey Back to [GEOGRAPHIC_DATA]" at bounding box center [729, 804] width 644 height 19
drag, startPoint x: 440, startPoint y: 770, endPoint x: 581, endPoint y: 768, distance: 141.0
click at [560, 819] on li "Duration: Approximately 5 hours" at bounding box center [740, 827] width 620 height 16
drag, startPoint x: 468, startPoint y: 791, endPoint x: 553, endPoint y: 790, distance: 85.0
click at [553, 835] on span "Enjoy the ride back; rest or enjoy the scenery." at bounding box center [551, 847] width 187 height 11
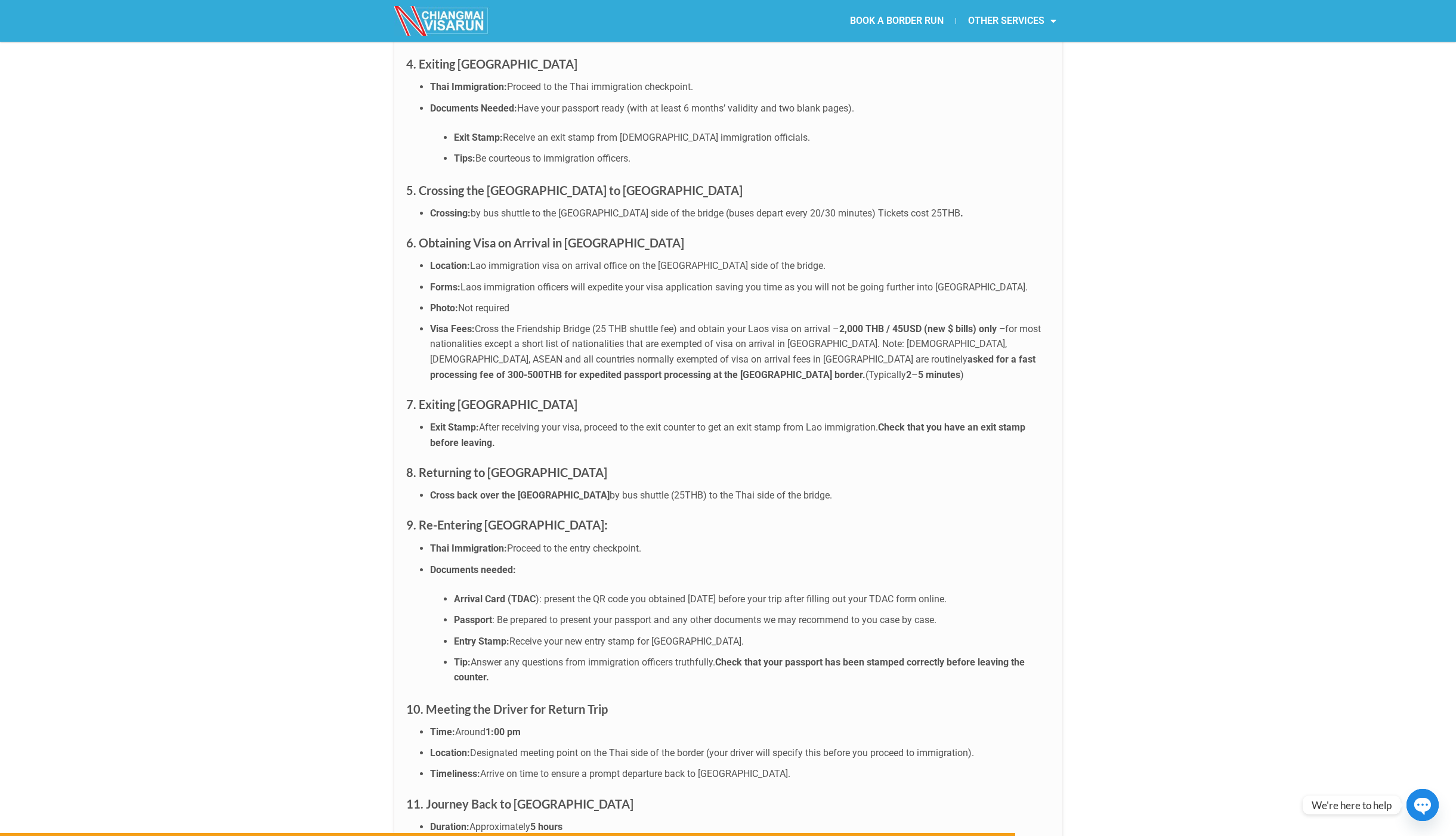
drag, startPoint x: 511, startPoint y: 807, endPoint x: 753, endPoint y: 806, distance: 242.0
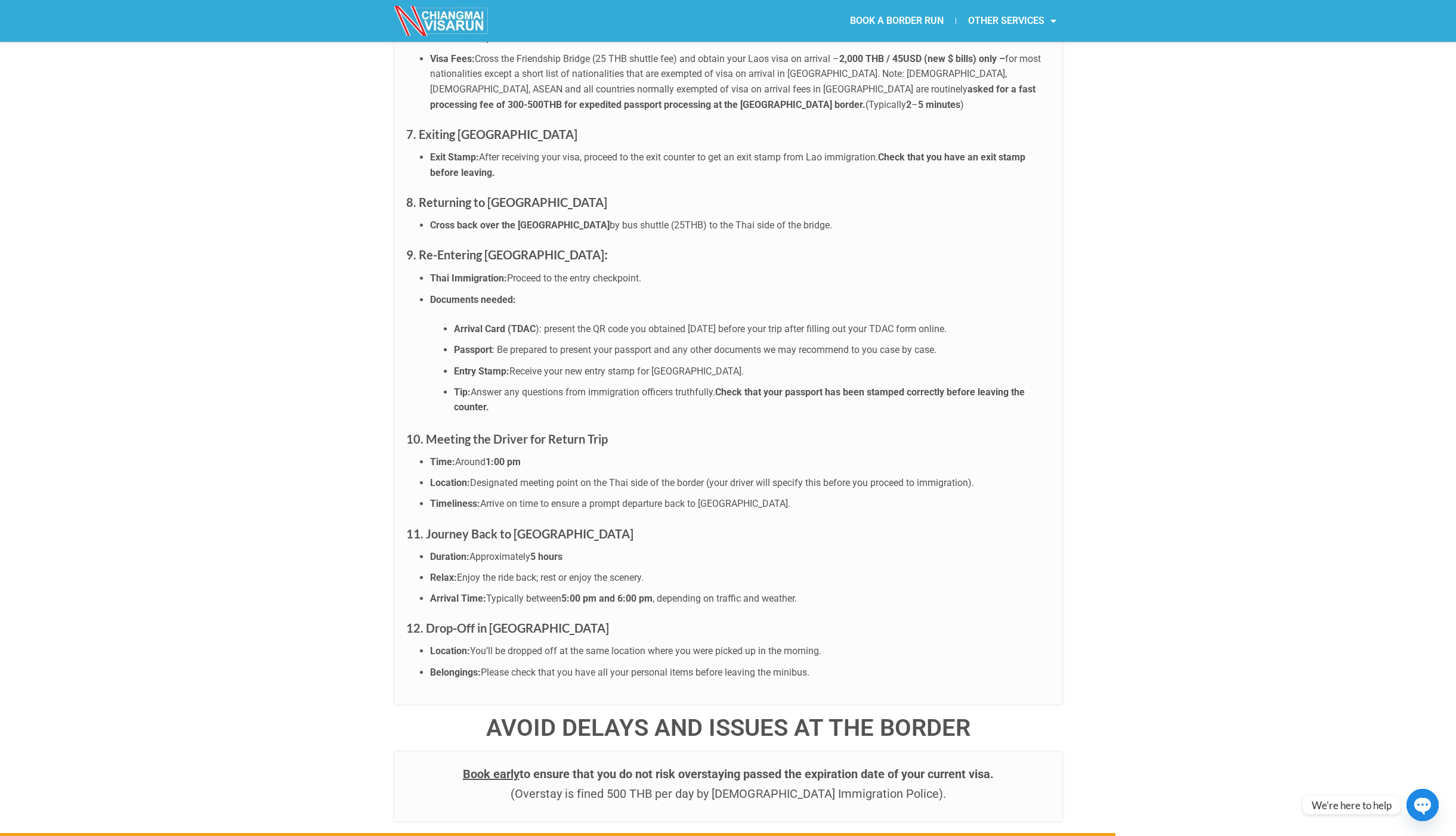
scroll to position [3935, 0]
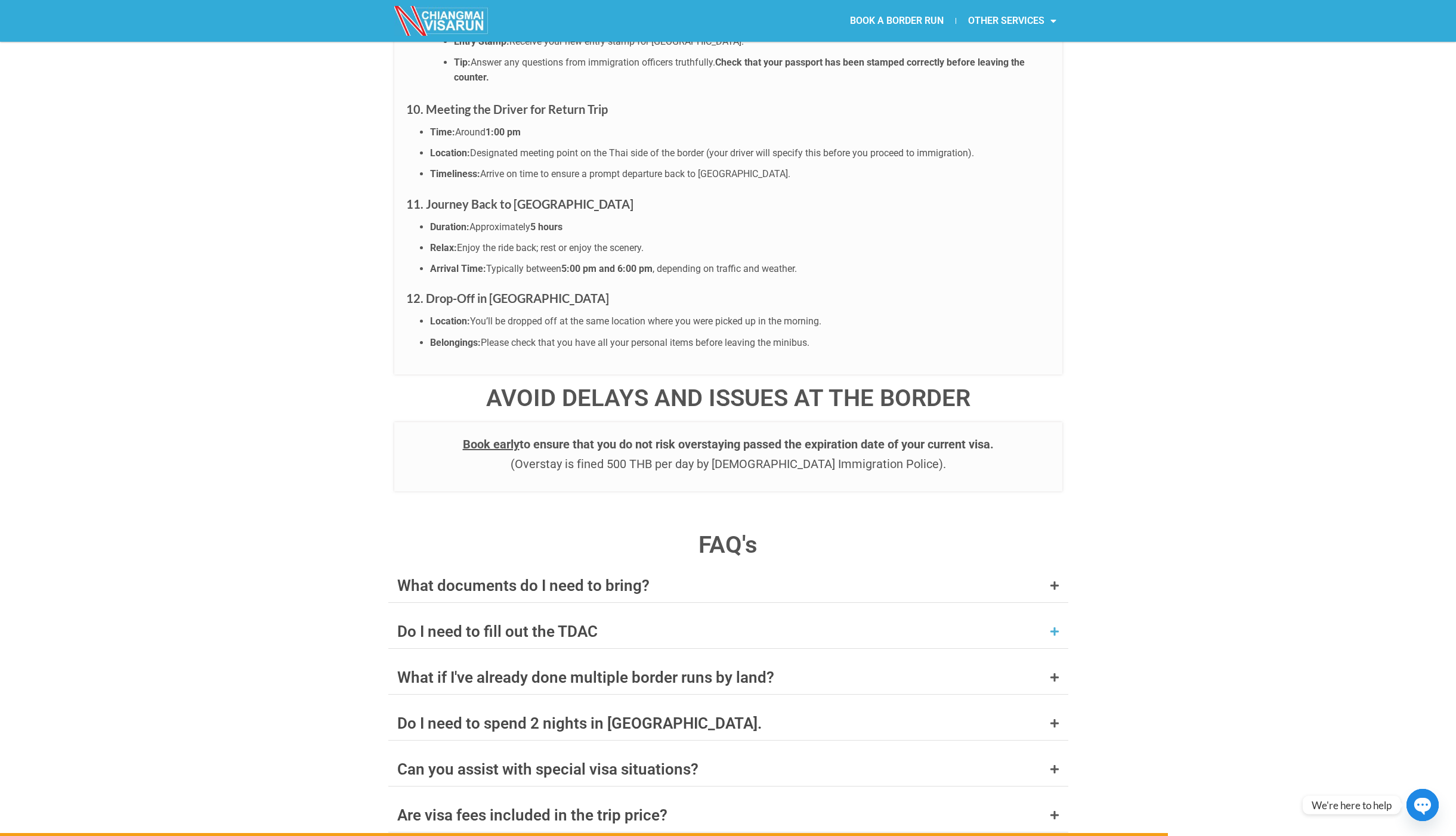
scroll to position [4293, 0]
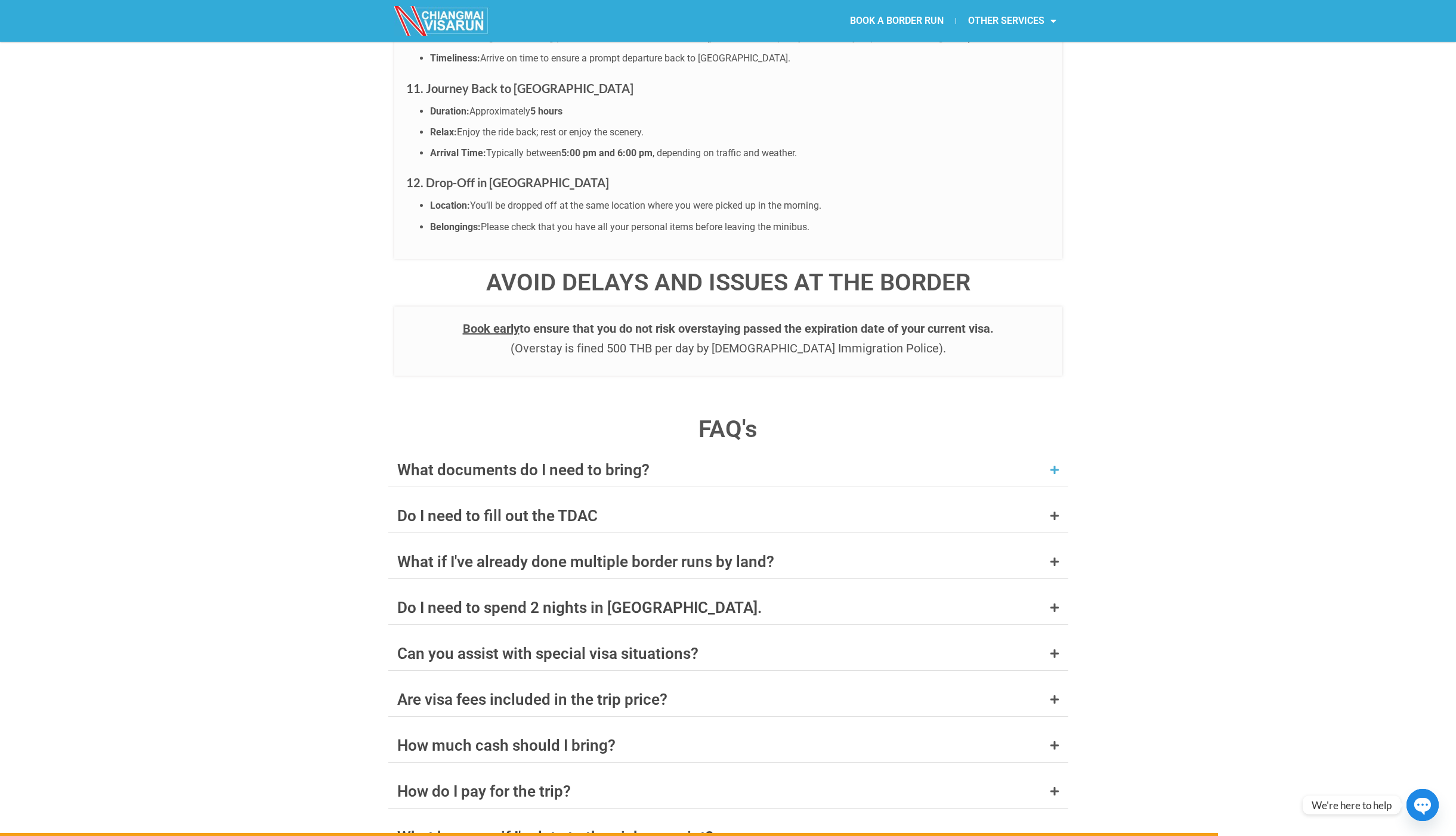
click at [620, 462] on div "What documents do I need to bring?" at bounding box center [523, 470] width 253 height 16
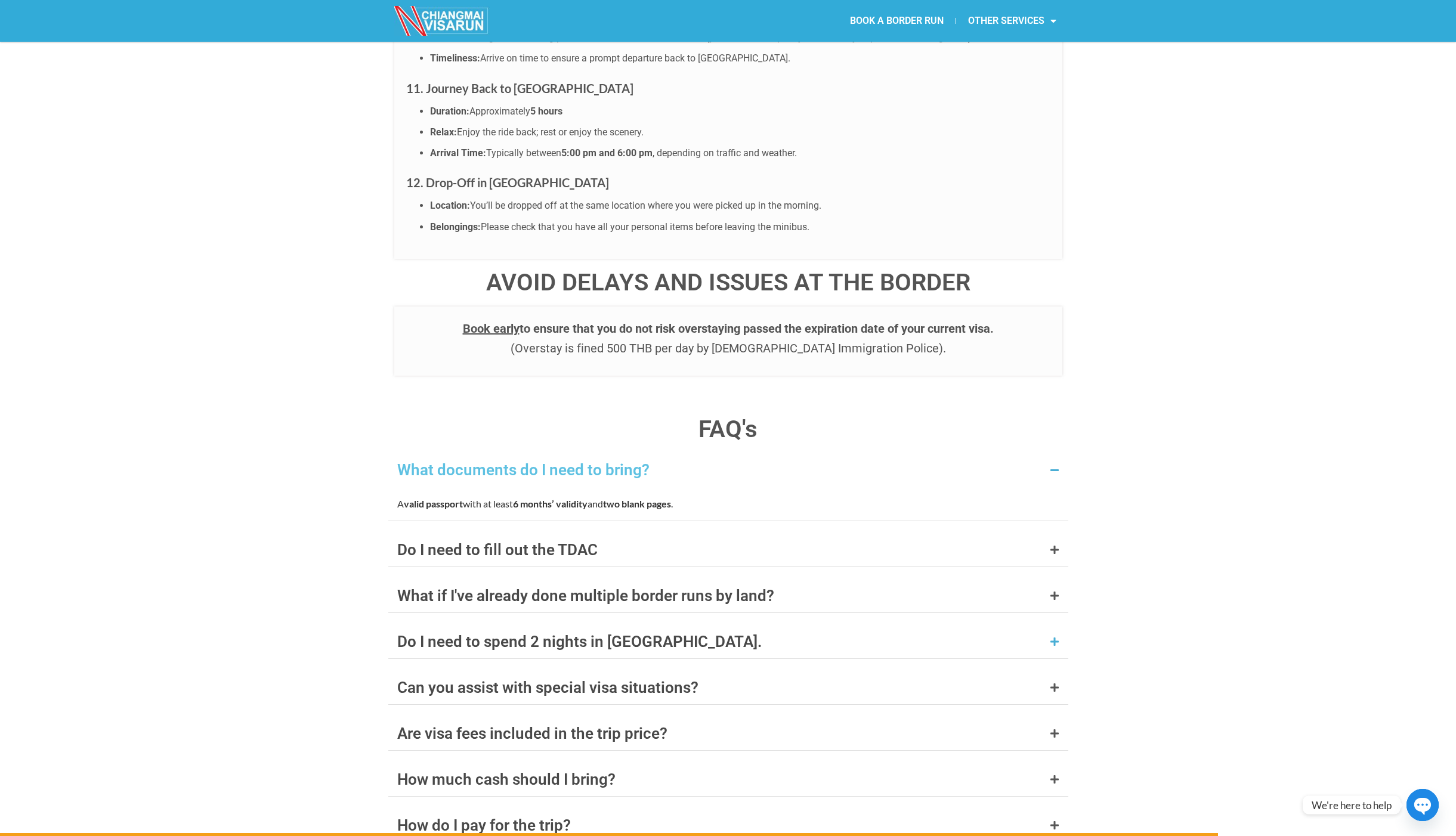
click at [616, 634] on div "Do I need to spend 2 nights in [GEOGRAPHIC_DATA]." at bounding box center [579, 642] width 364 height 16
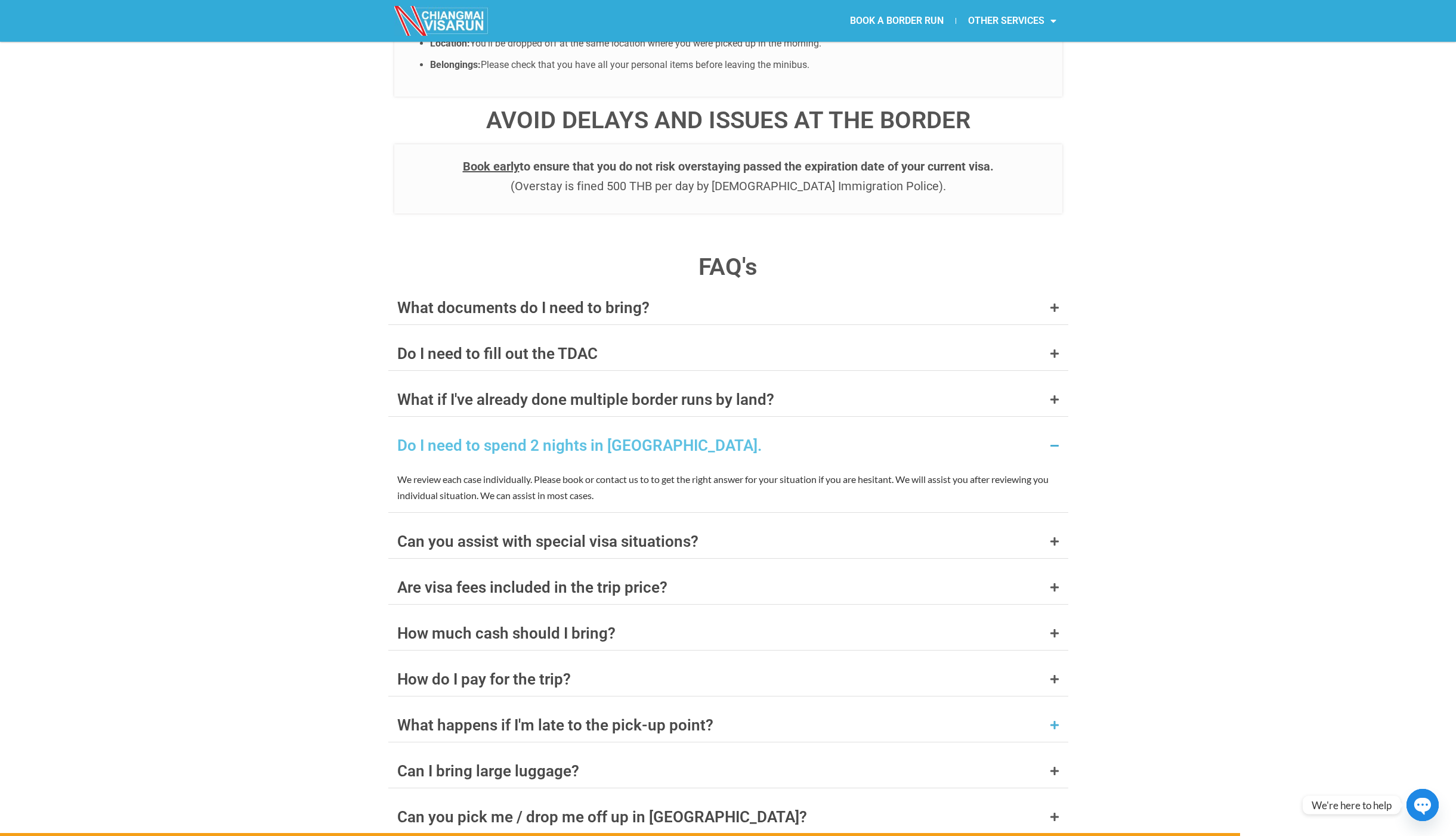
scroll to position [4472, 0]
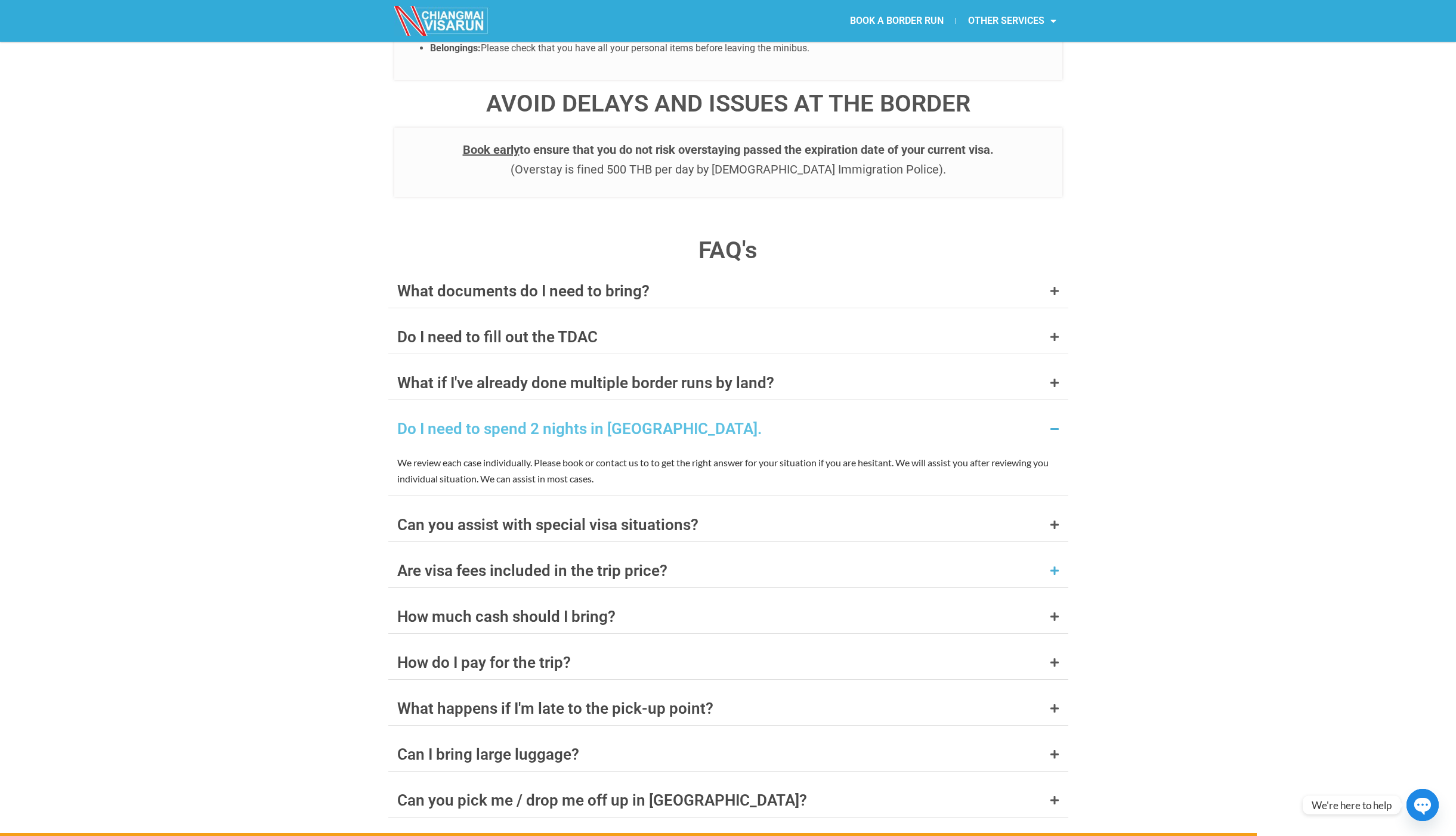
click at [611, 563] on div "Are visa fees included in the trip price?" at bounding box center [533, 571] width 270 height 16
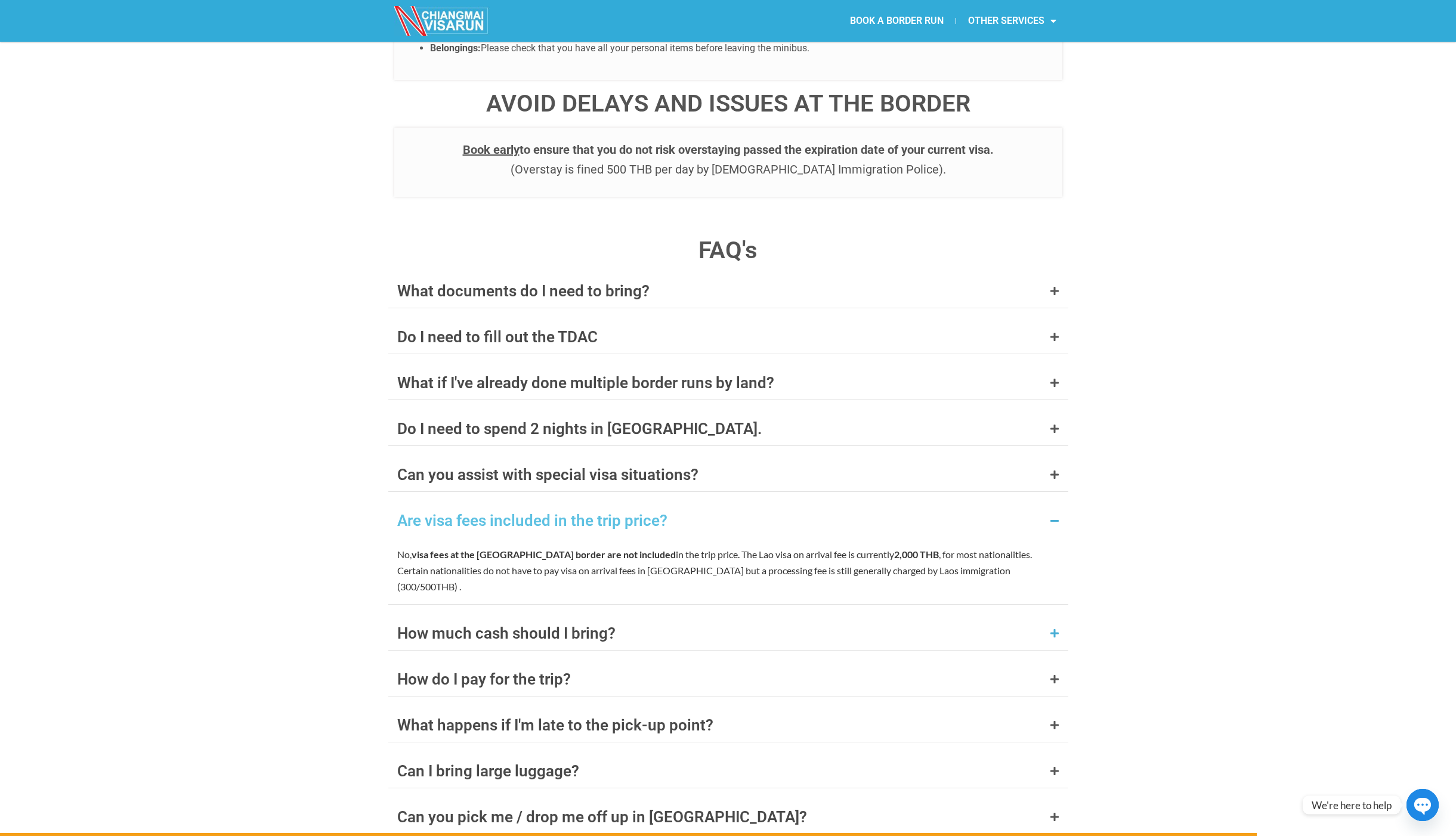
click at [539, 626] on div "How much cash should I bring?" at bounding box center [507, 633] width 218 height 16
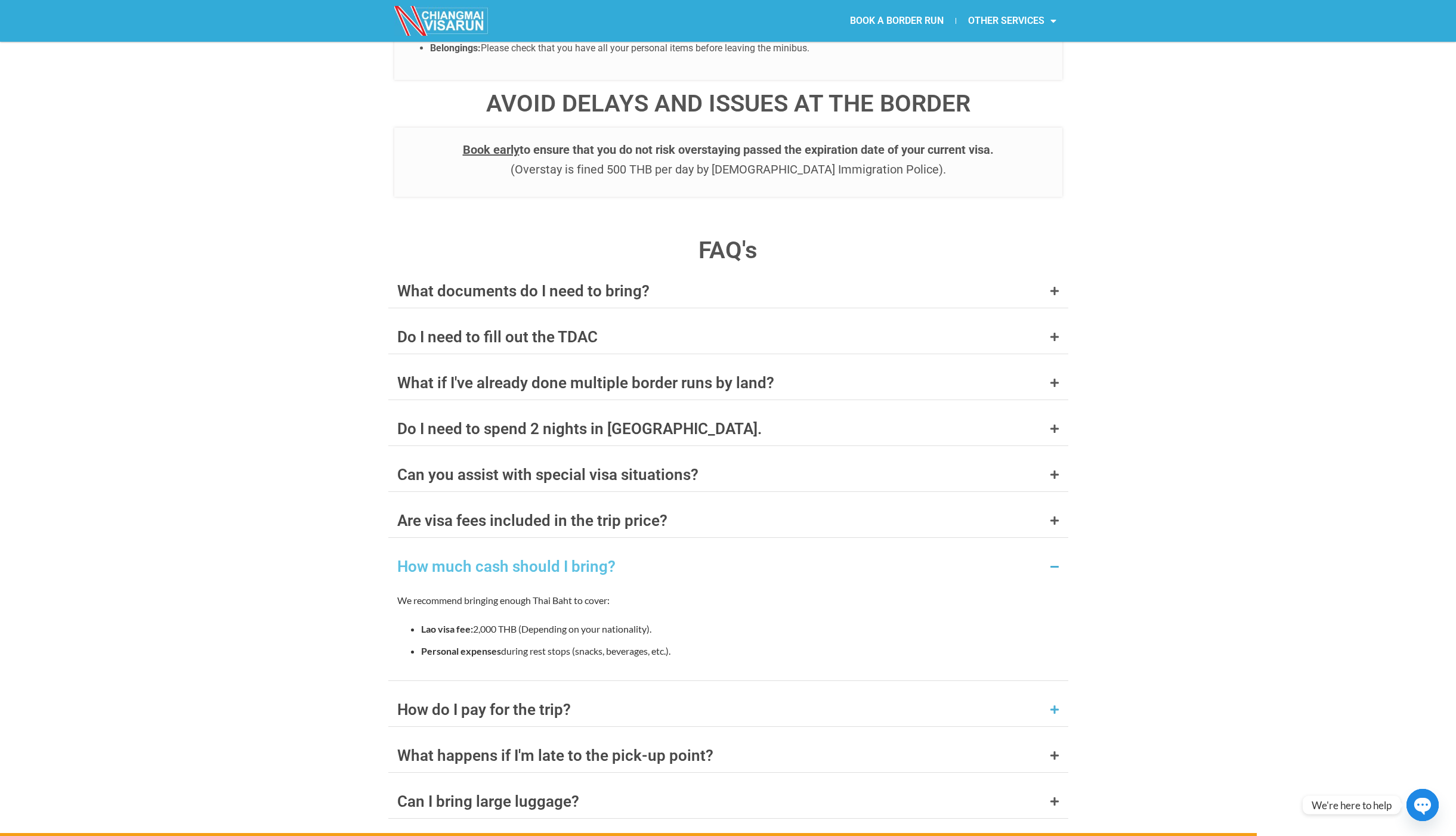
click at [519, 702] on div "How do I pay for the trip?" at bounding box center [484, 709] width 173 height 16
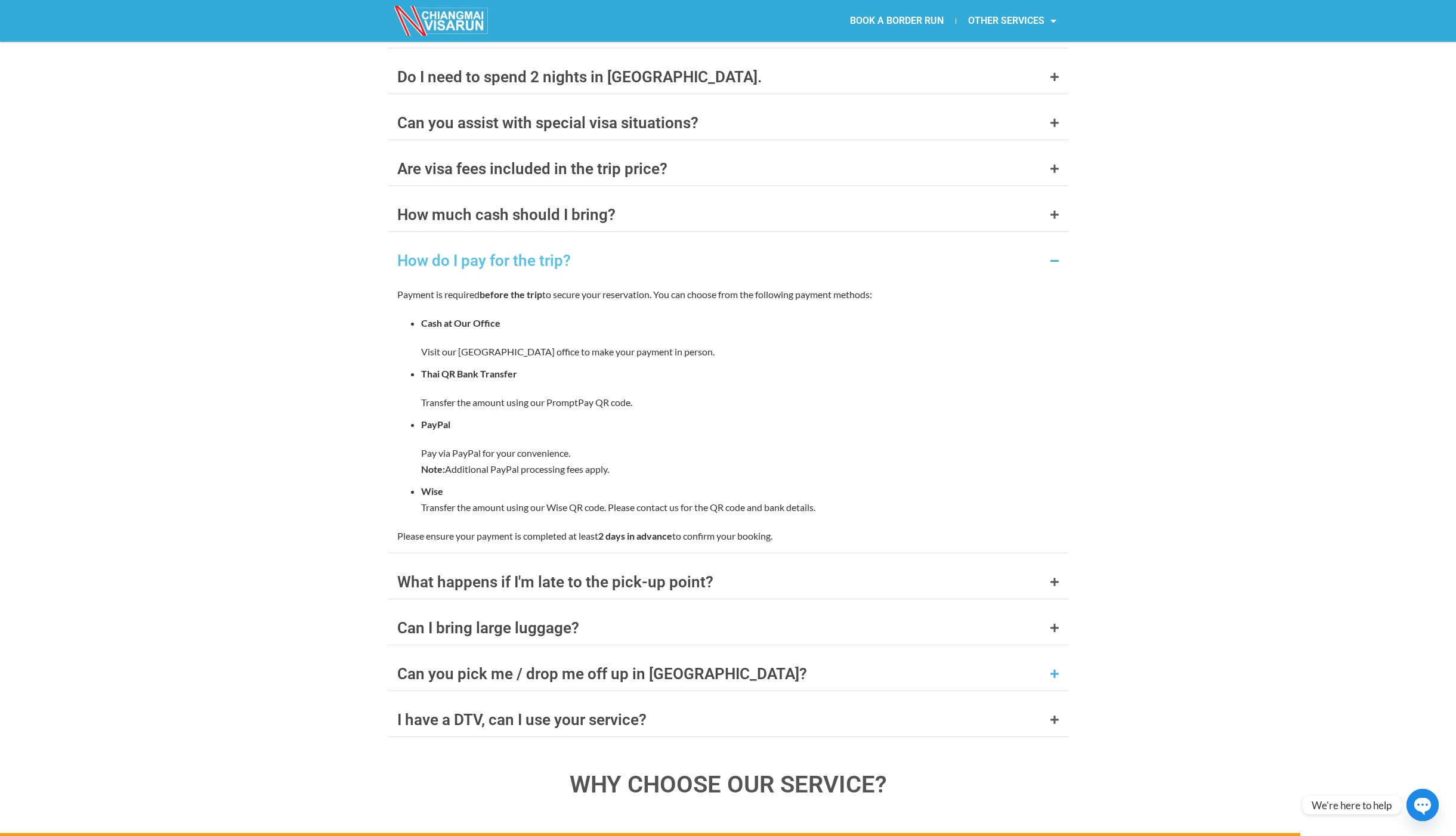
scroll to position [4830, 0]
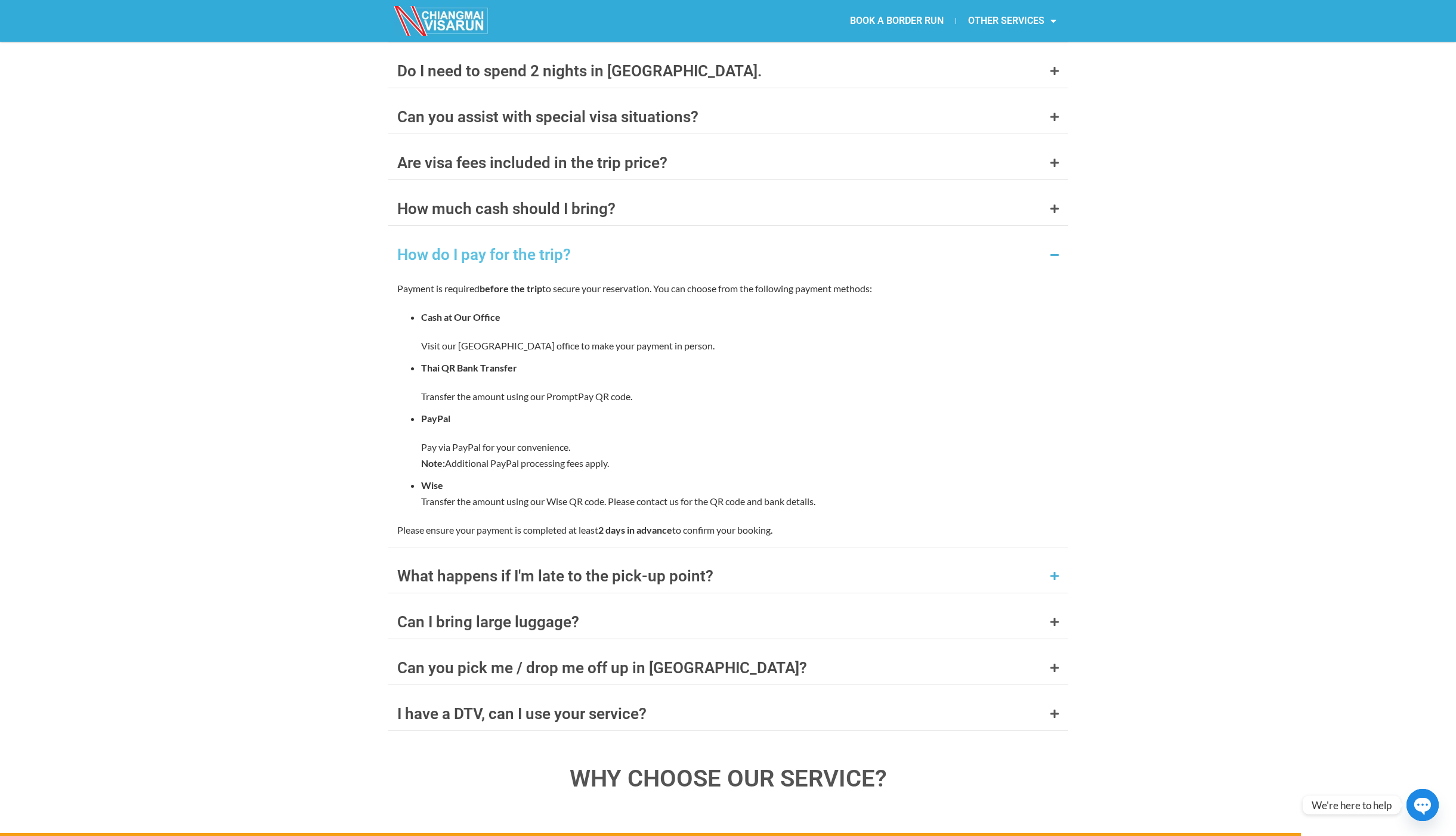
click at [568, 568] on div "What happens if I'm late to the pick-up point?" at bounding box center [555, 576] width 316 height 16
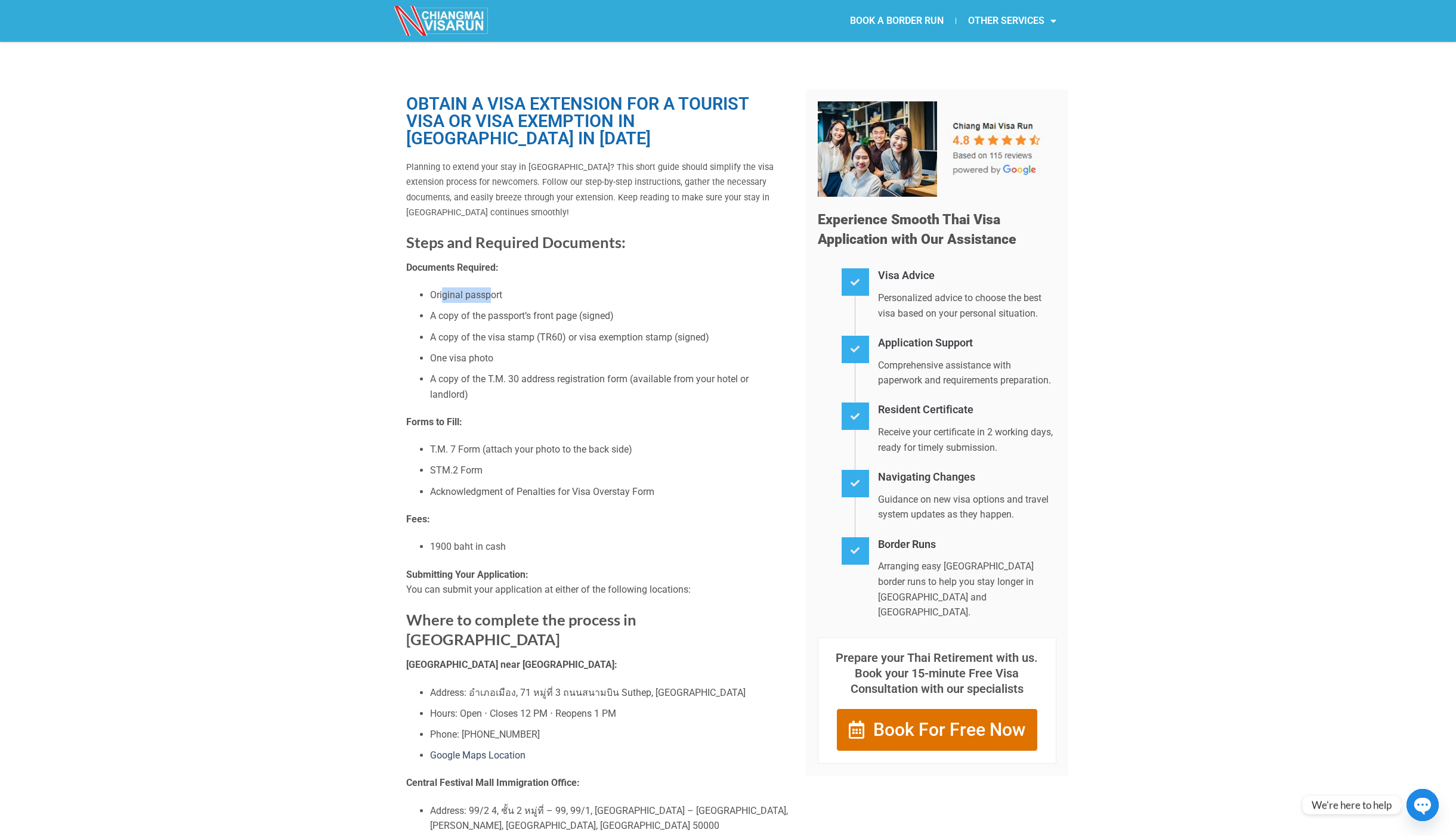
drag, startPoint x: 444, startPoint y: 296, endPoint x: 500, endPoint y: 293, distance: 56.1
click at [497, 293] on li "Original passport" at bounding box center [609, 295] width 358 height 16
drag, startPoint x: 451, startPoint y: 319, endPoint x: 534, endPoint y: 316, distance: 83.1
click at [525, 316] on li "A copy of the passport’s front page (signed)" at bounding box center [609, 316] width 358 height 16
drag, startPoint x: 619, startPoint y: 315, endPoint x: 517, endPoint y: 317, distance: 102.0
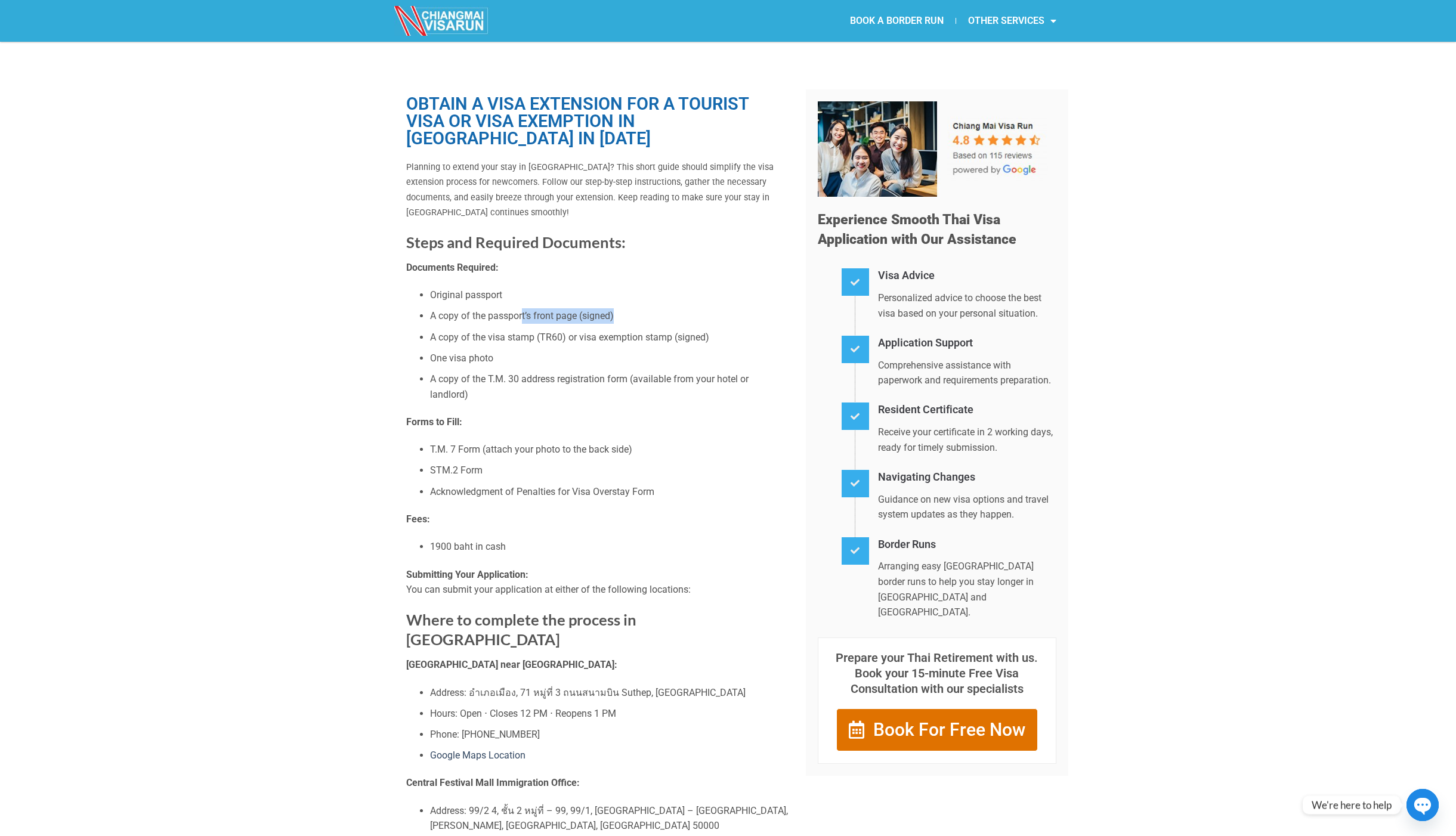
click at [523, 316] on li "A copy of the passport’s front page (signed)" at bounding box center [609, 316] width 358 height 16
drag, startPoint x: 455, startPoint y: 341, endPoint x: 548, endPoint y: 342, distance: 93.0
click at [517, 342] on li "A copy of the visa stamp (TR60) or visa exemption stamp (signed)" at bounding box center [609, 338] width 358 height 16
drag, startPoint x: 452, startPoint y: 380, endPoint x: 509, endPoint y: 380, distance: 57.0
click at [502, 380] on li "A copy of the T.M. 30 address registration form (available from your hotel or l…" at bounding box center [609, 386] width 358 height 31
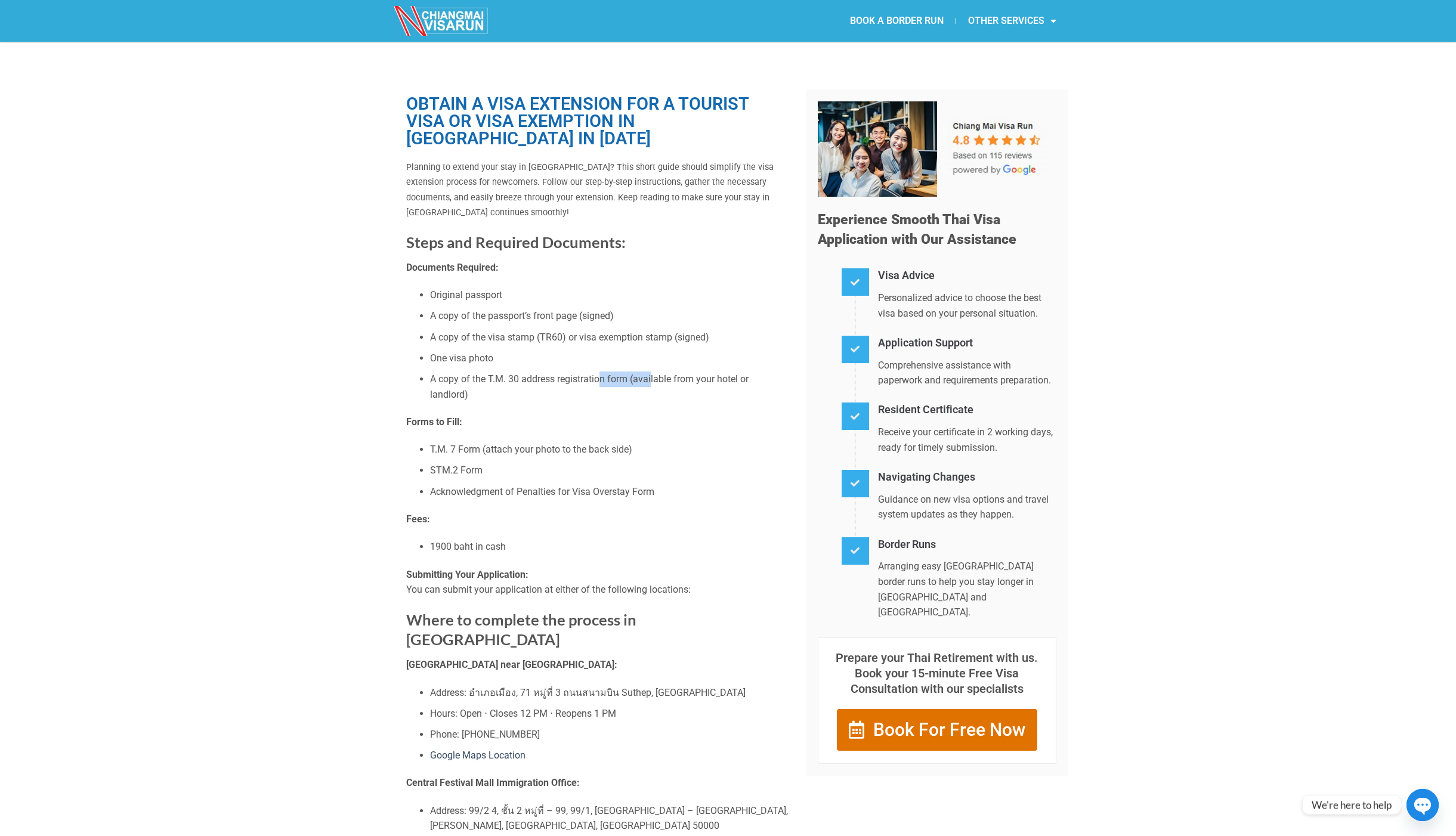
drag, startPoint x: 653, startPoint y: 379, endPoint x: 529, endPoint y: 378, distance: 124.0
click at [540, 378] on li "A copy of the T.M. 30 address registration form (available from your hotel or l…" at bounding box center [609, 386] width 358 height 31
drag, startPoint x: 442, startPoint y: 361, endPoint x: 501, endPoint y: 362, distance: 59.0
click at [461, 361] on li "One visa photo" at bounding box center [609, 358] width 358 height 16
drag, startPoint x: 462, startPoint y: 336, endPoint x: 505, endPoint y: 333, distance: 43.1
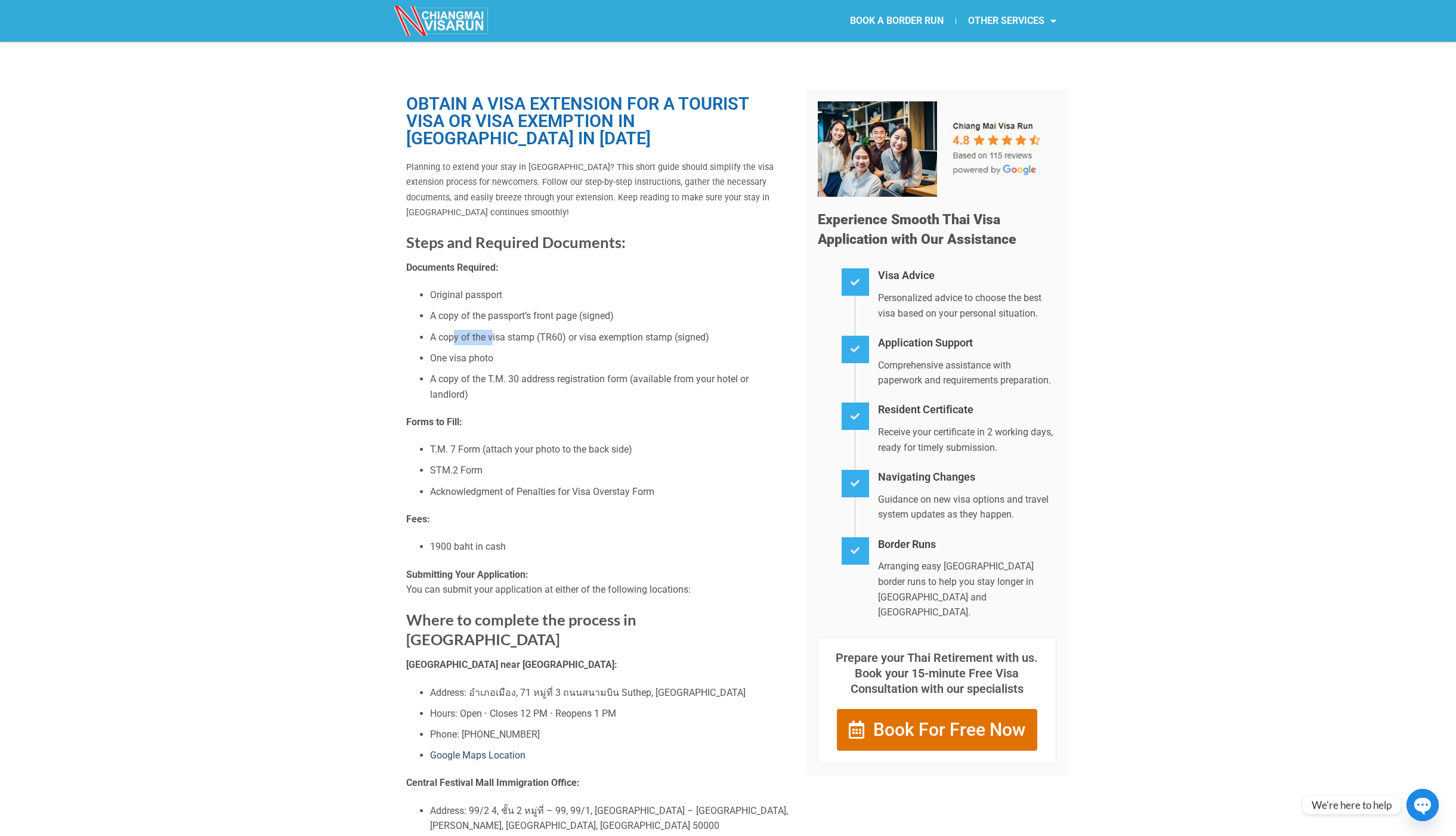
click at [494, 334] on li "A copy of the visa stamp (TR60) or visa exemption stamp (signed)" at bounding box center [609, 338] width 358 height 16
drag, startPoint x: 508, startPoint y: 612, endPoint x: 620, endPoint y: 614, distance: 112.0
click at [579, 613] on h2 "Where to complete the process in Chiang Mai" at bounding box center [597, 630] width 382 height 40
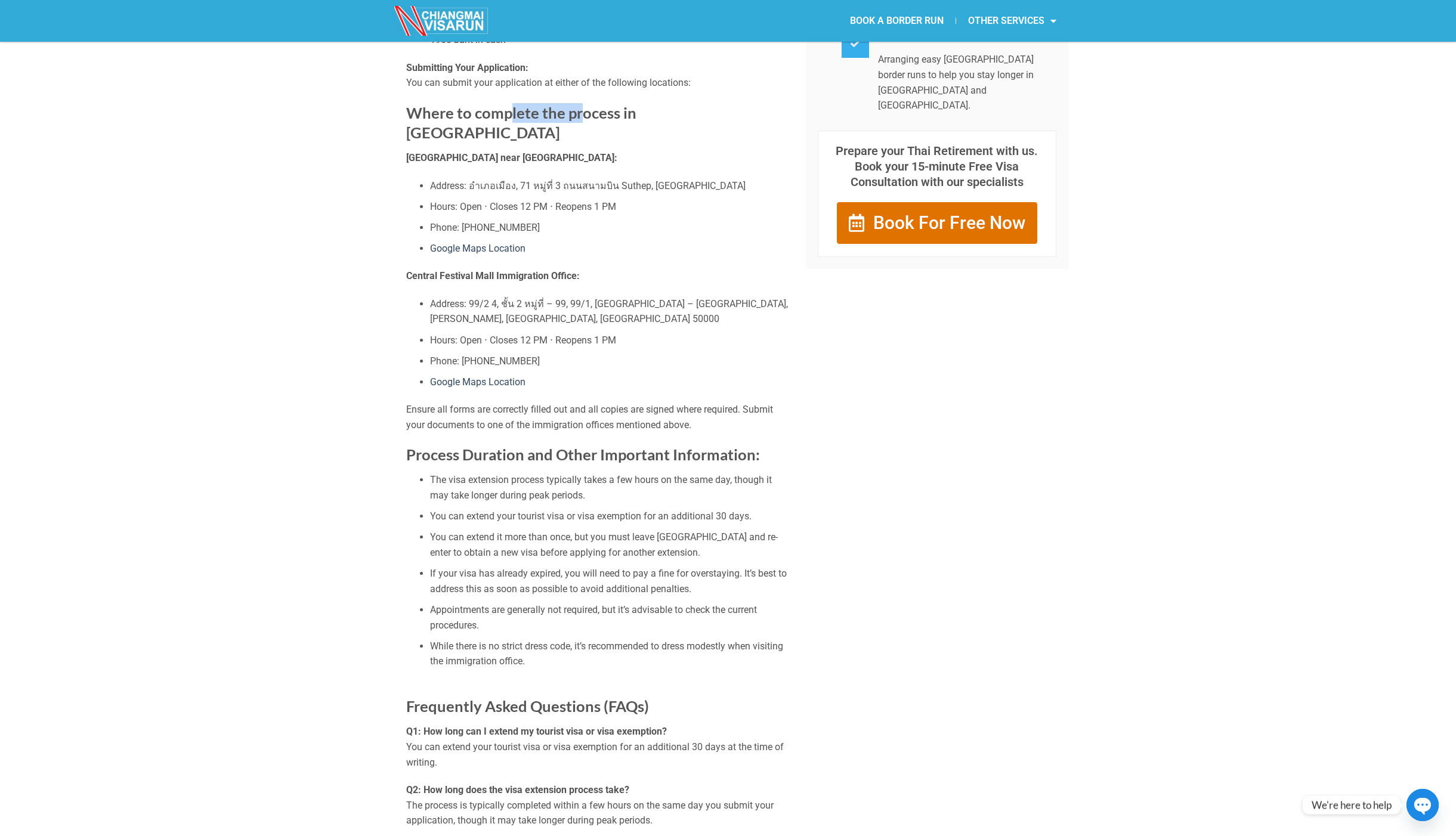
scroll to position [656, 0]
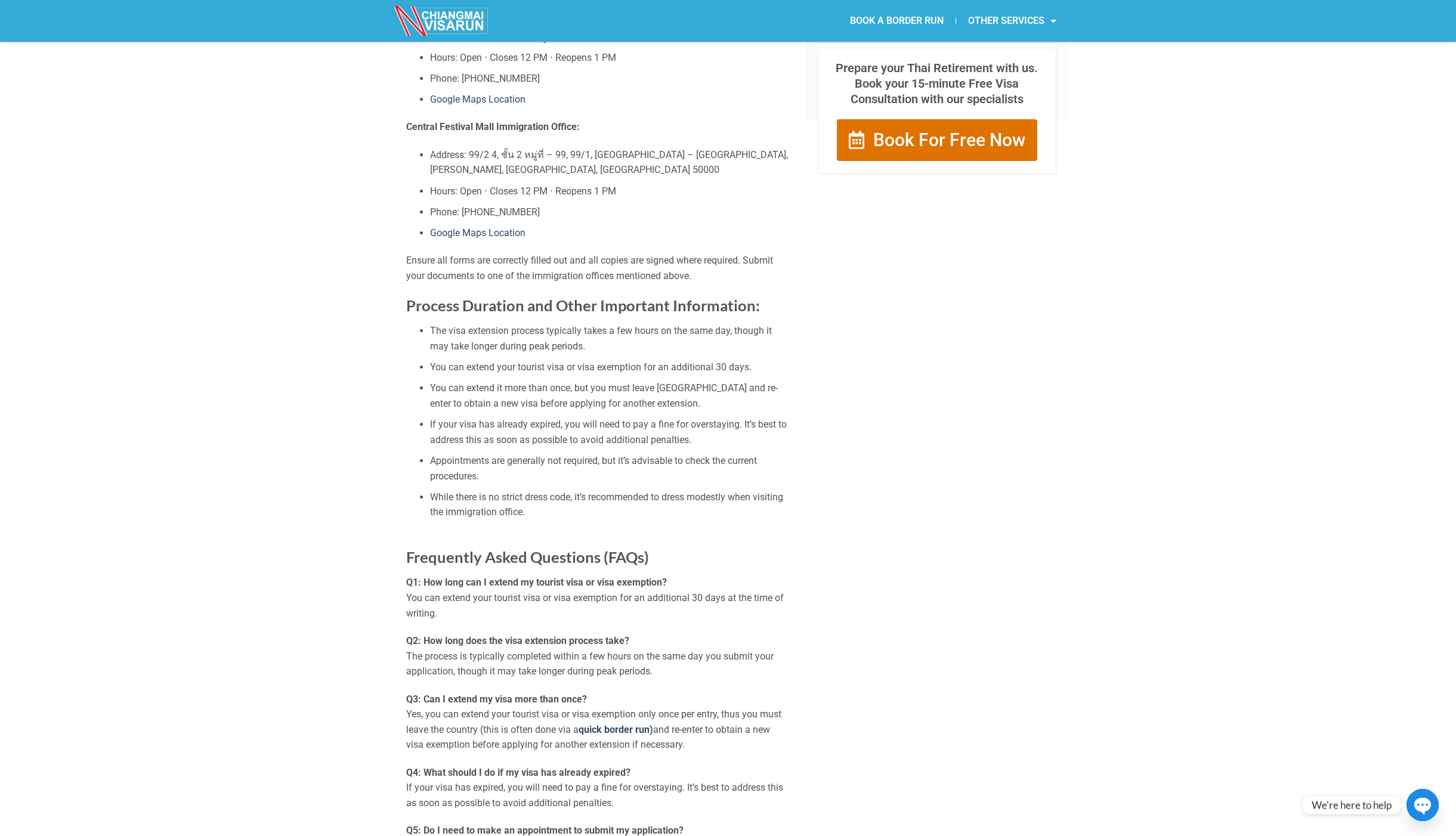
click at [468, 21] on img at bounding box center [442, 21] width 95 height 30
click at [901, 14] on link "BOOK A BORDER RUN" at bounding box center [897, 21] width 118 height 27
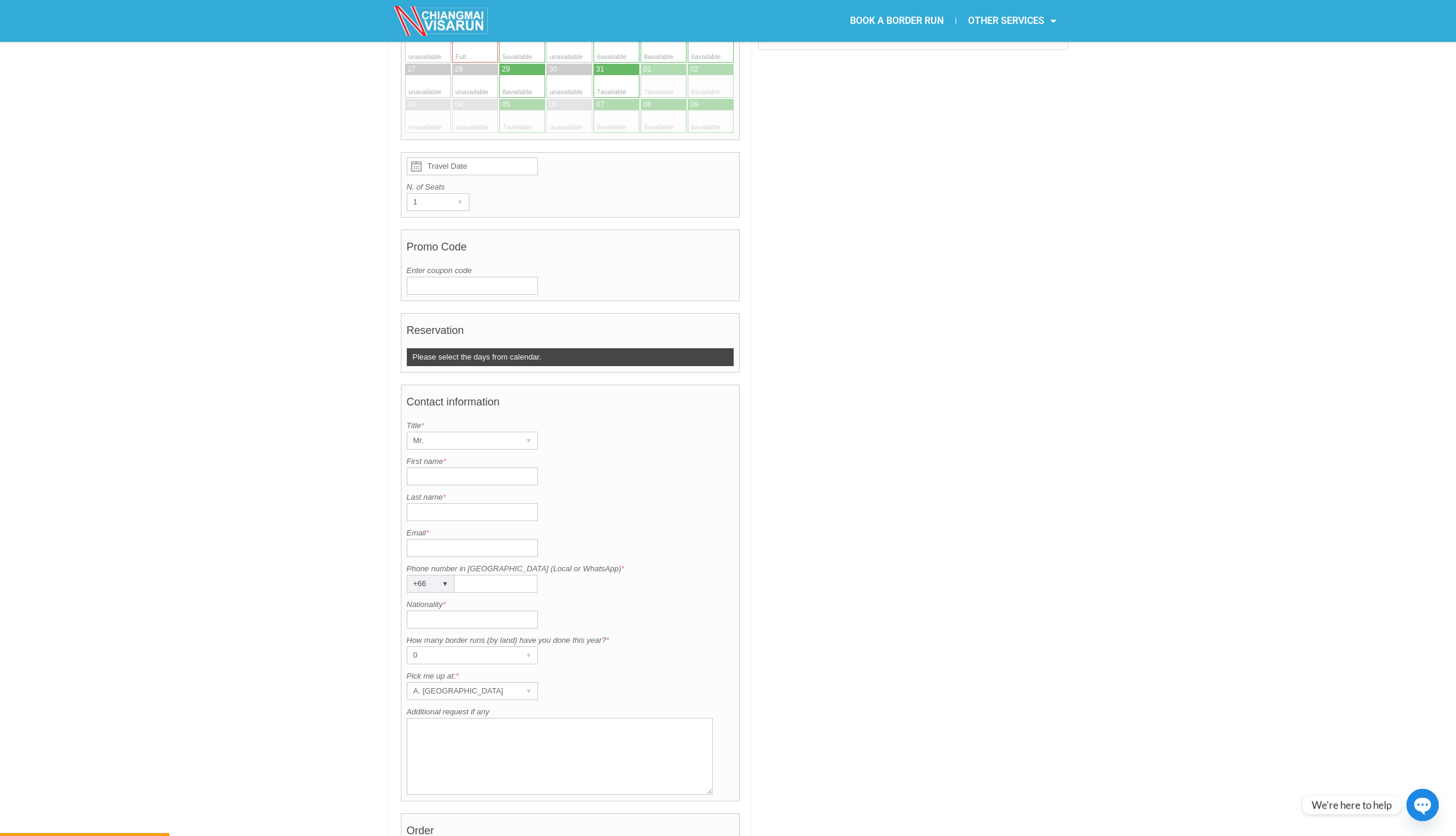
scroll to position [596, 0]
